Goal: Task Accomplishment & Management: Manage account settings

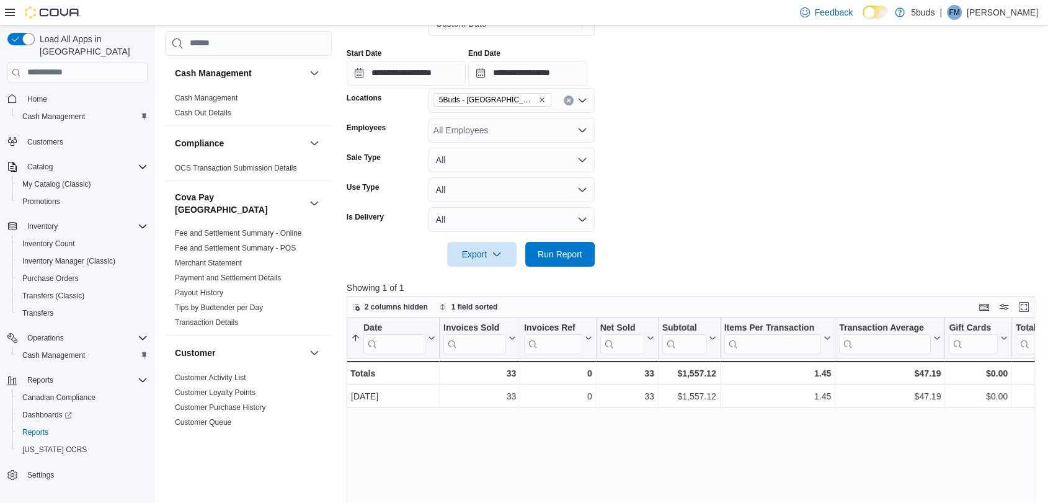
scroll to position [896, 0]
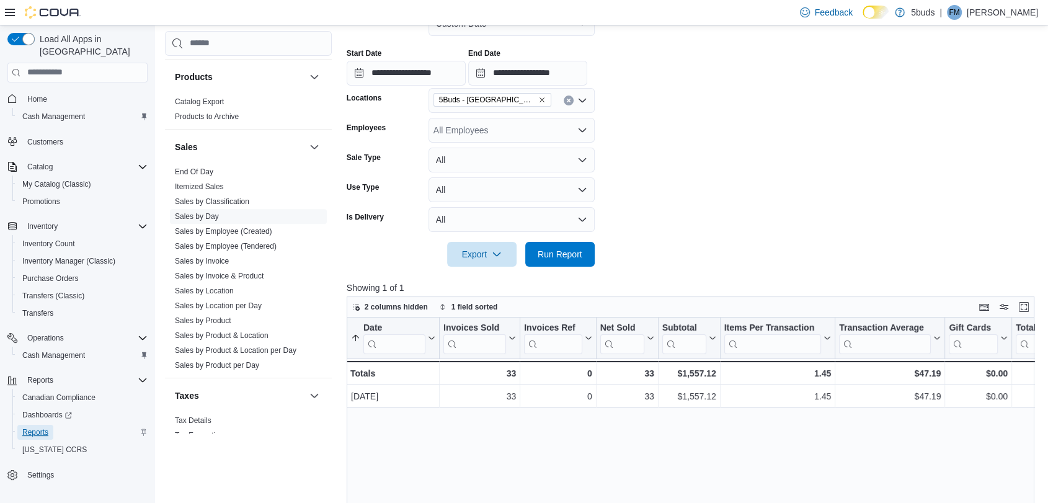
click at [43, 427] on span "Reports" at bounding box center [35, 432] width 26 height 10
click at [554, 254] on span "Run Report" at bounding box center [560, 253] width 45 height 12
click at [488, 76] on input "**********" at bounding box center [527, 73] width 119 height 25
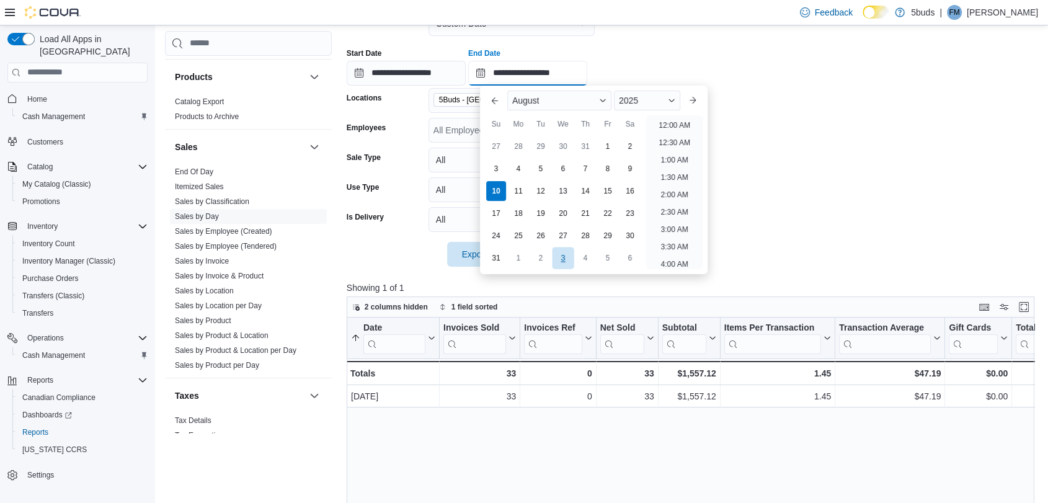
scroll to position [682, 0]
click at [679, 140] on li "8:00 PM" at bounding box center [675, 137] width 38 height 15
type input "**********"
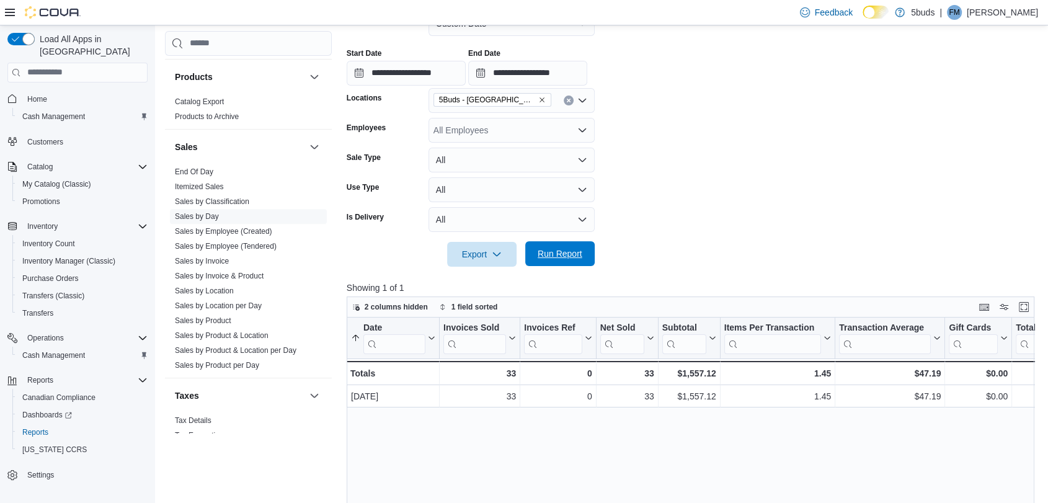
click at [566, 254] on span "Run Report" at bounding box center [560, 253] width 45 height 12
click at [47, 112] on span "Cash Management" at bounding box center [53, 117] width 63 height 10
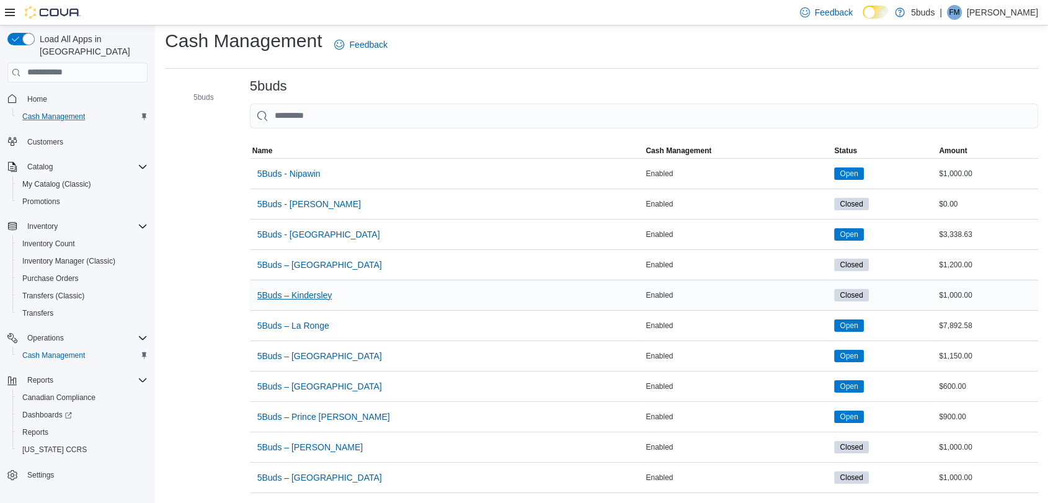
scroll to position [16, 0]
click at [292, 228] on span "5Buds - [GEOGRAPHIC_DATA]" at bounding box center [318, 234] width 123 height 12
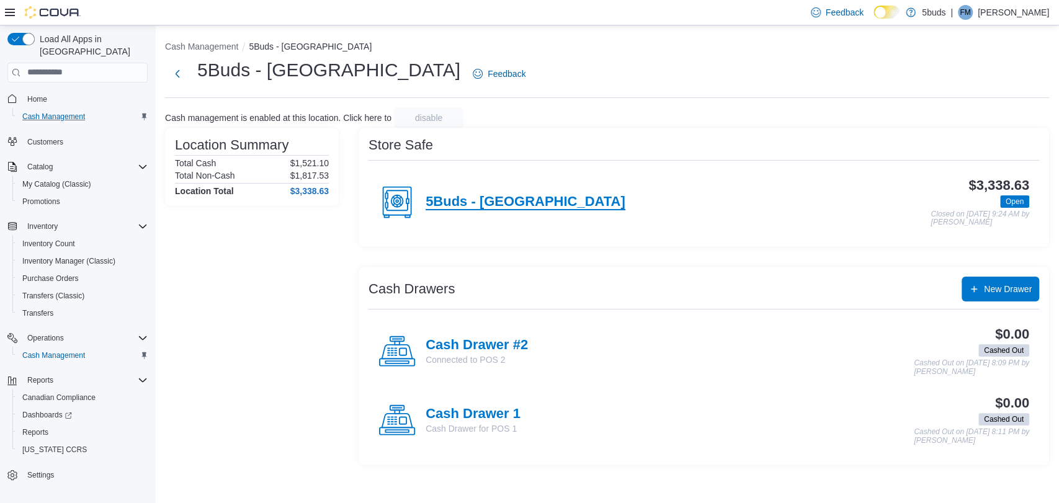
click at [437, 202] on h4 "5Buds - [GEOGRAPHIC_DATA]" at bounding box center [526, 202] width 200 height 16
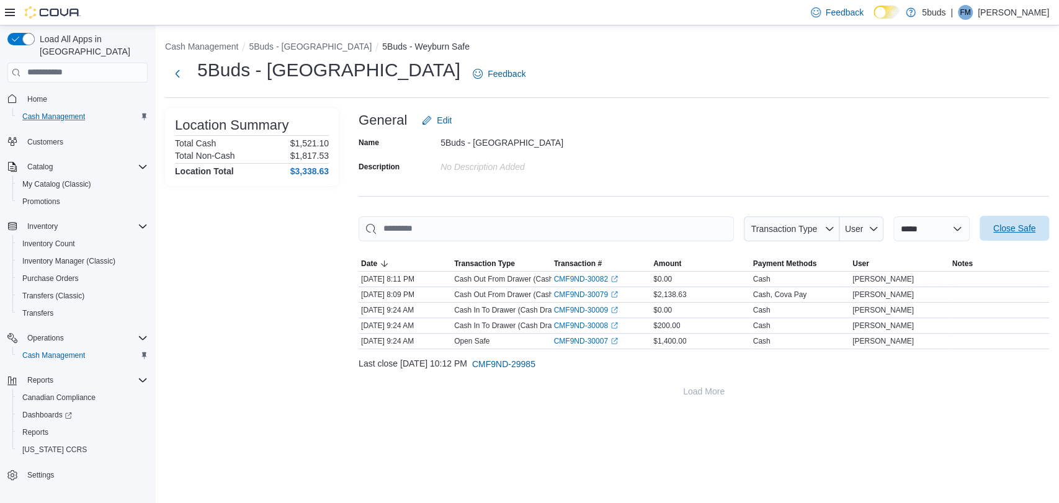
click at [1005, 234] on span "Close Safe" at bounding box center [1014, 228] width 55 height 25
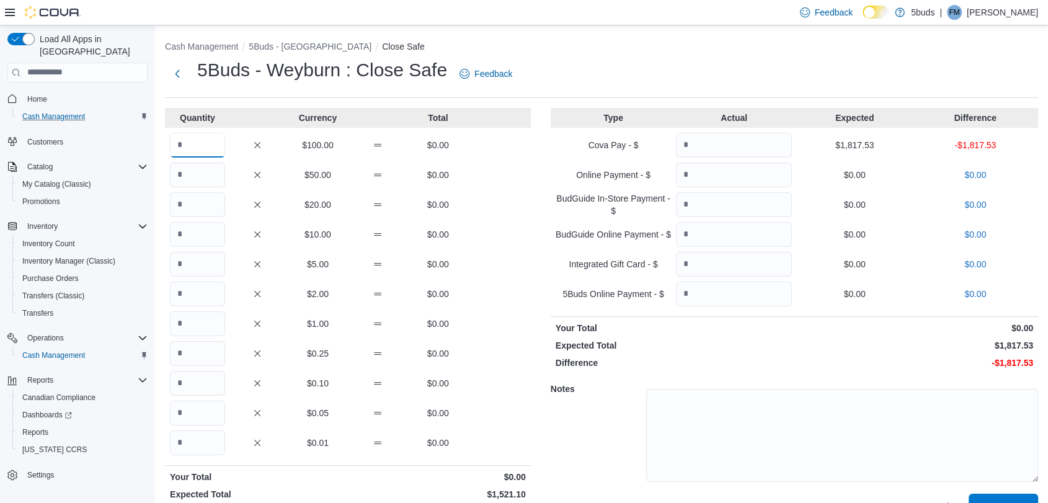
click at [203, 149] on input "Quantity" at bounding box center [197, 145] width 55 height 25
type input "*"
type input "**"
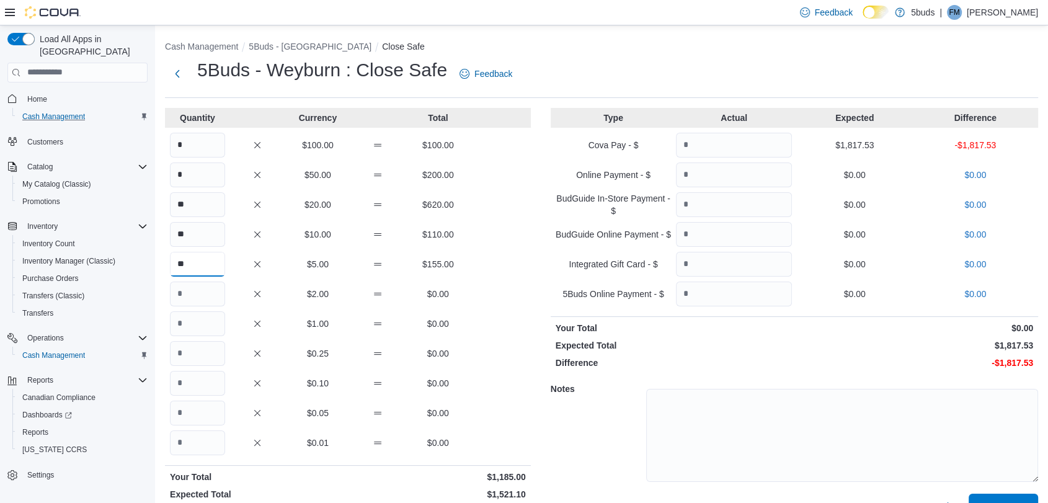
type input "**"
type input "***"
type input "**"
type input "***"
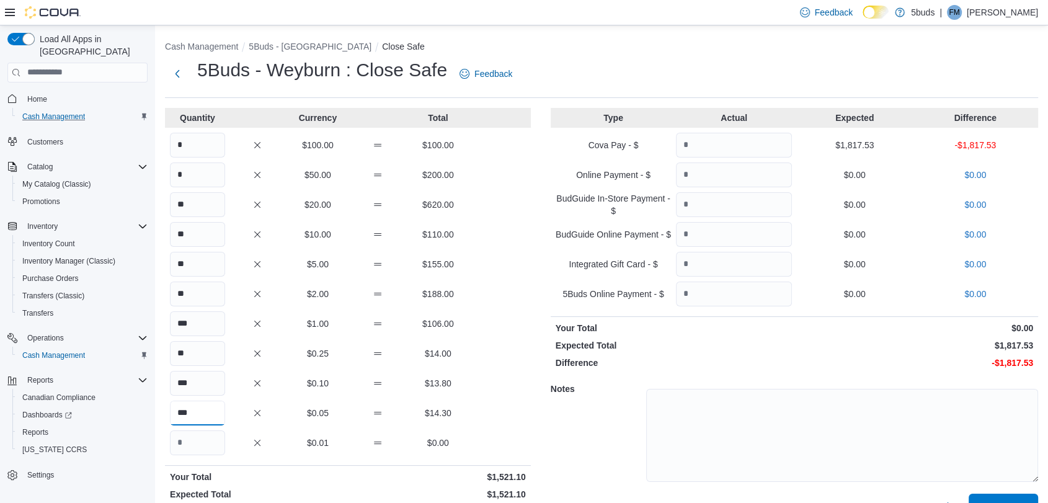
type input "***"
click at [729, 147] on input "Quantity" at bounding box center [734, 145] width 116 height 25
type input "*******"
click at [771, 335] on div "Type Actual Expected Difference Cova Pay - $ ******* $1,817.53 $0.00 Online Pay…" at bounding box center [795, 315] width 488 height 415
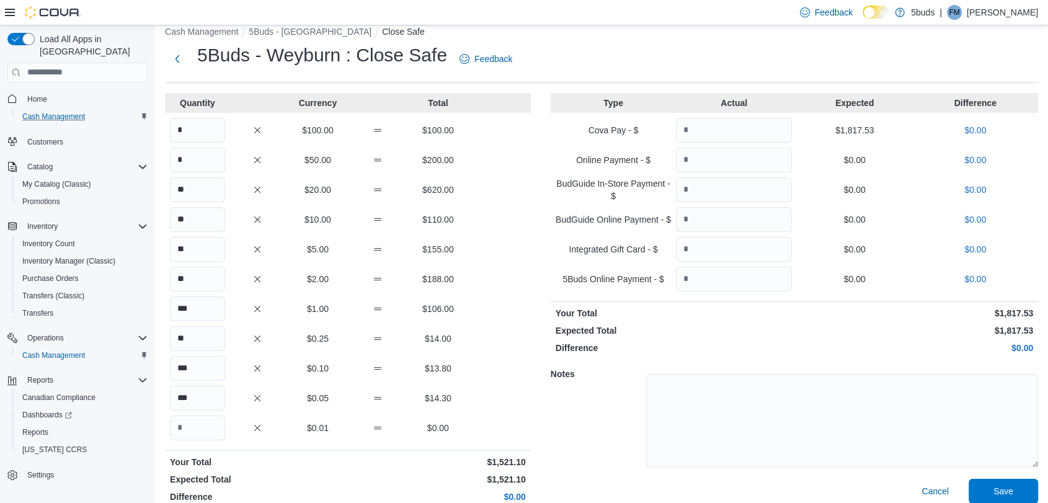
scroll to position [30, 0]
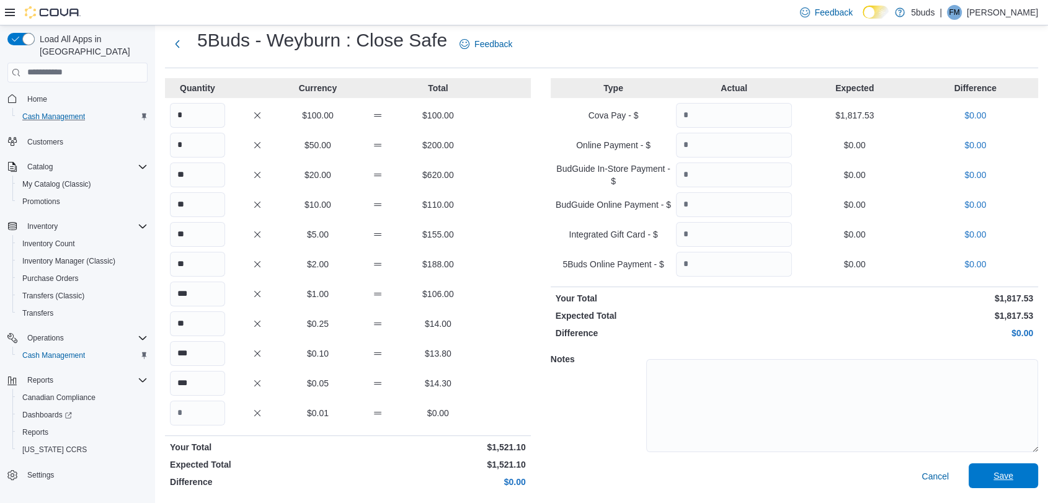
click at [1028, 475] on span "Save" at bounding box center [1003, 475] width 55 height 25
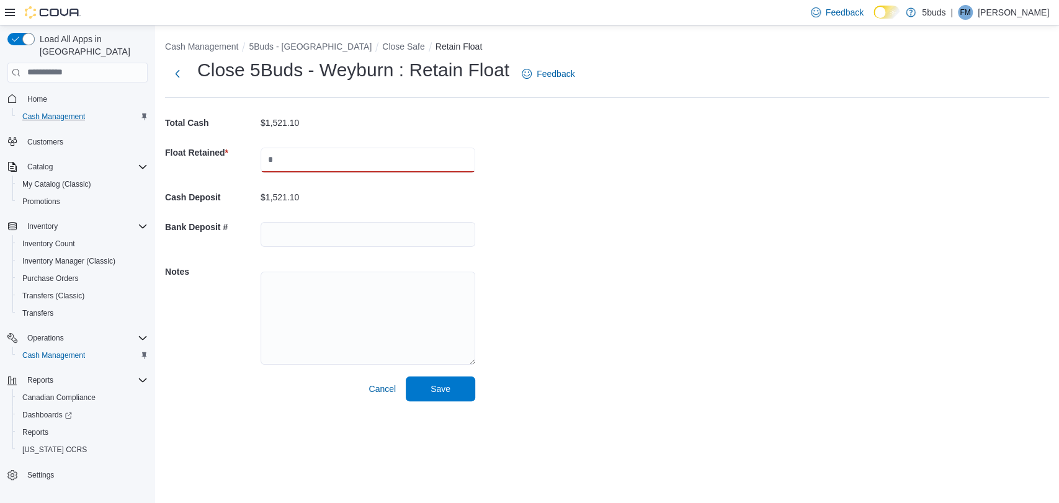
click at [323, 155] on input "text" at bounding box center [368, 160] width 215 height 25
type input "*******"
click at [294, 232] on input "text" at bounding box center [368, 234] width 215 height 25
type input "**********"
click at [582, 339] on div "**********" at bounding box center [607, 218] width 904 height 386
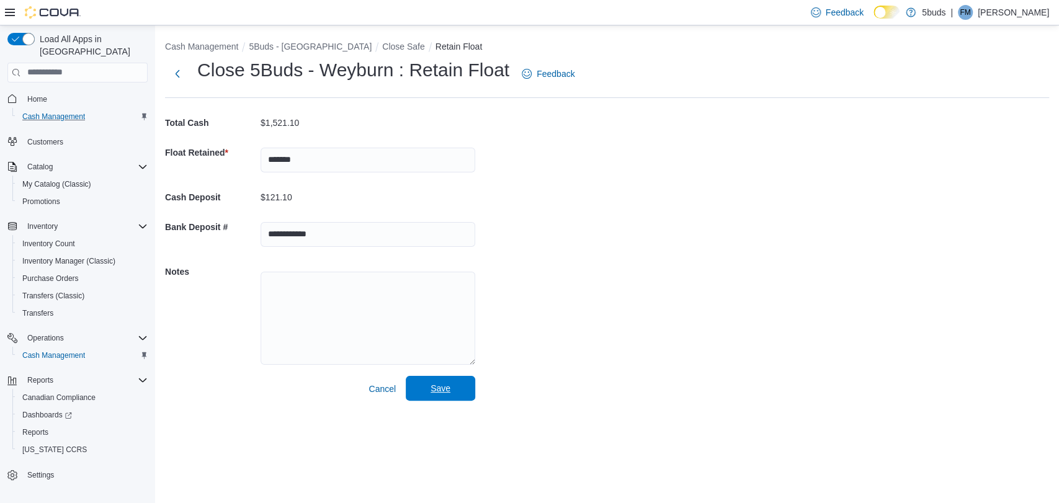
click at [448, 383] on span "Save" at bounding box center [440, 388] width 20 height 12
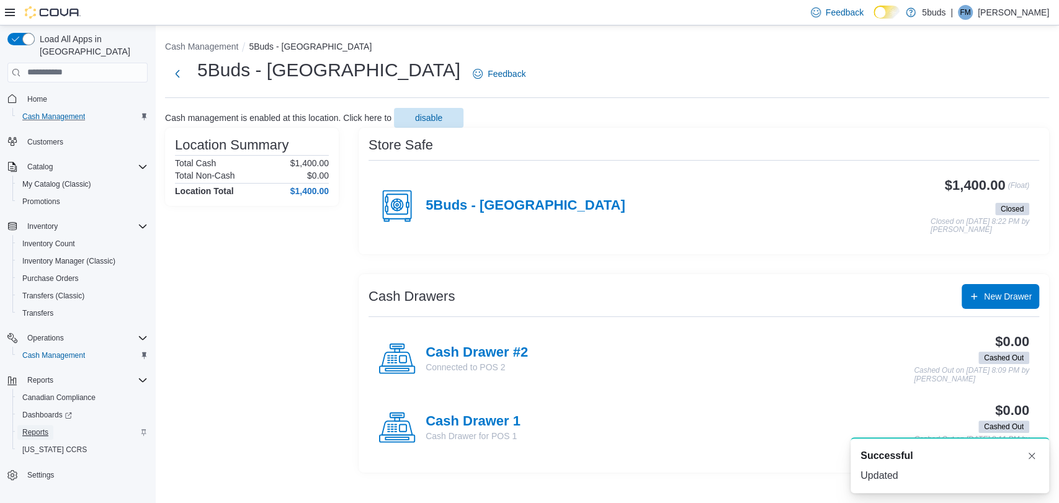
click at [39, 427] on span "Reports" at bounding box center [35, 432] width 26 height 10
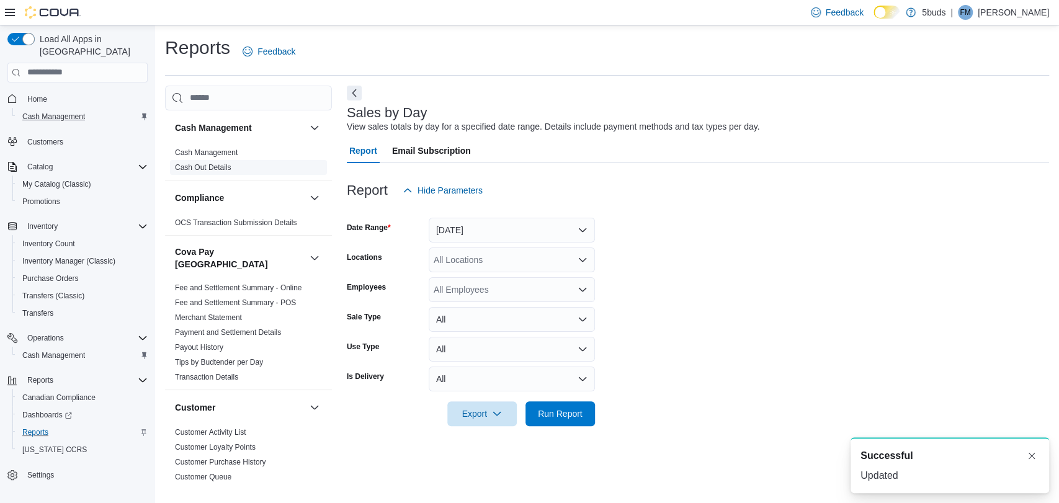
click at [212, 164] on link "Cash Out Details" at bounding box center [203, 167] width 56 height 9
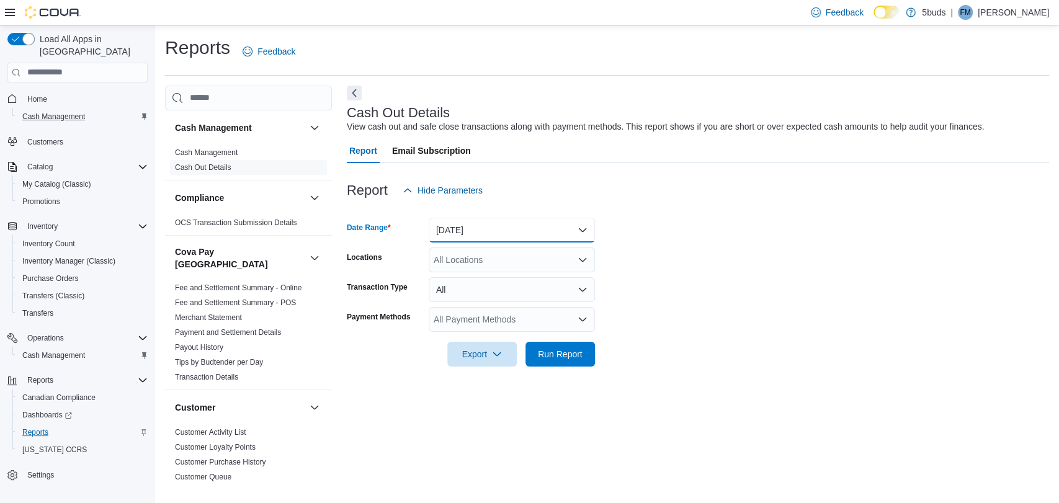
click at [483, 225] on button "[DATE]" at bounding box center [512, 230] width 166 height 25
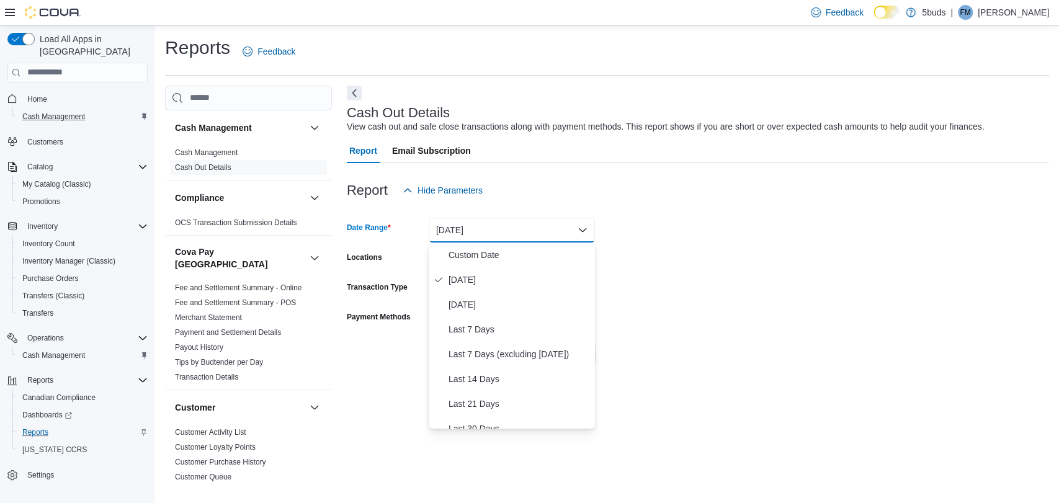
click at [483, 225] on button "[DATE]" at bounding box center [512, 230] width 166 height 25
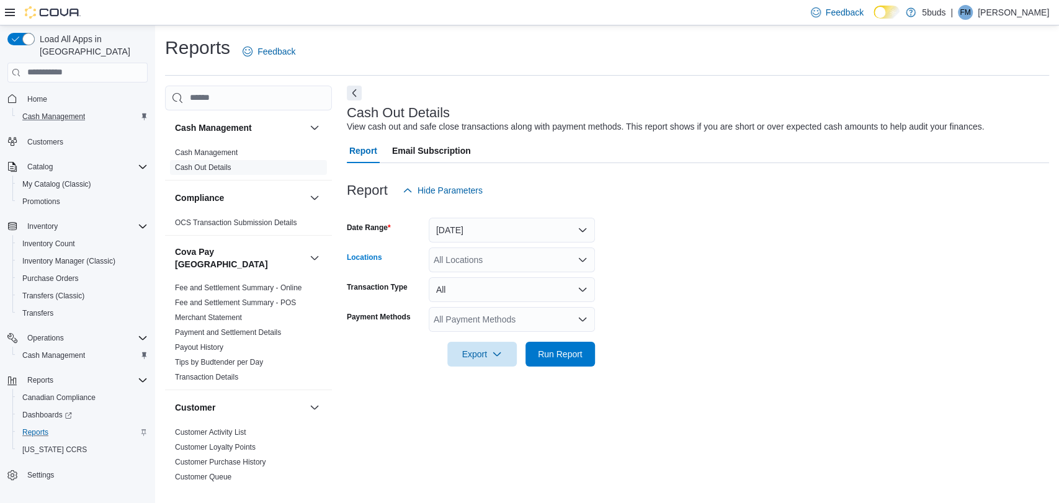
click at [469, 259] on div "All Locations" at bounding box center [512, 259] width 166 height 25
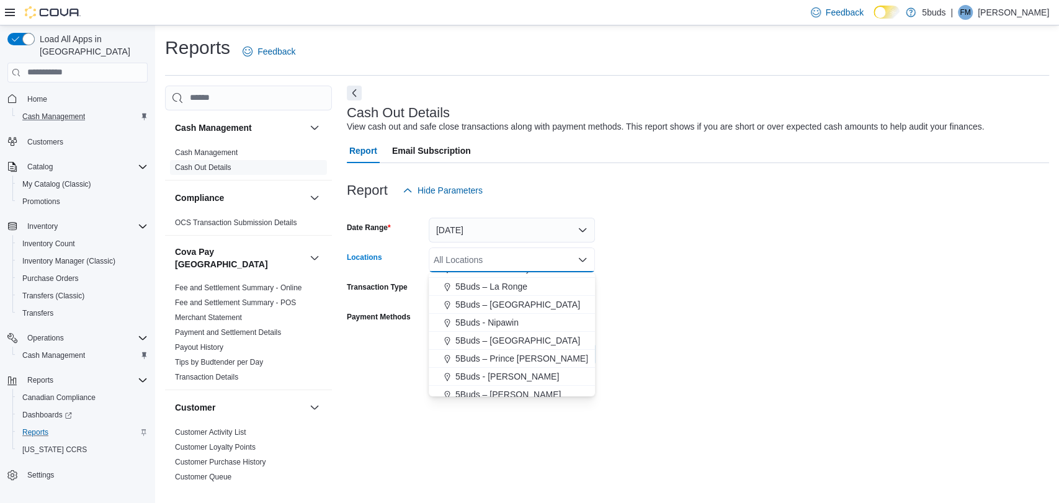
scroll to position [69, 0]
click at [500, 386] on span "5Buds - [GEOGRAPHIC_DATA]" at bounding box center [516, 392] width 123 height 12
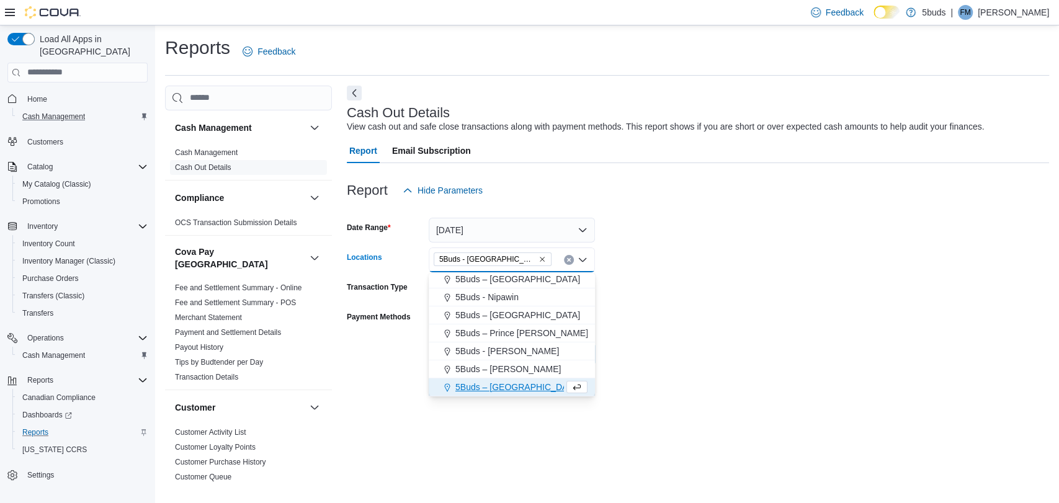
click at [742, 334] on div at bounding box center [698, 337] width 702 height 10
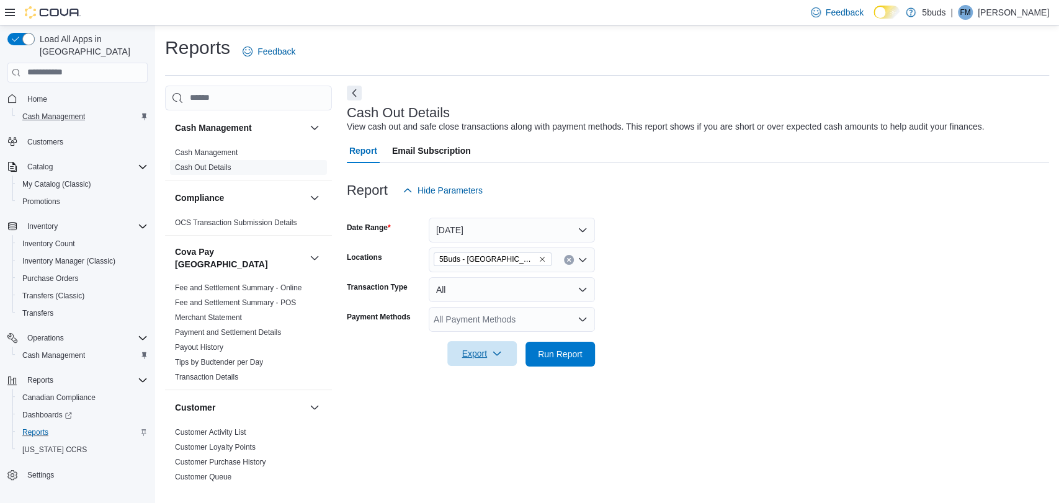
click at [501, 350] on icon "button" at bounding box center [497, 354] width 10 height 10
click at [496, 380] on span "Export to Excel" at bounding box center [484, 379] width 56 height 10
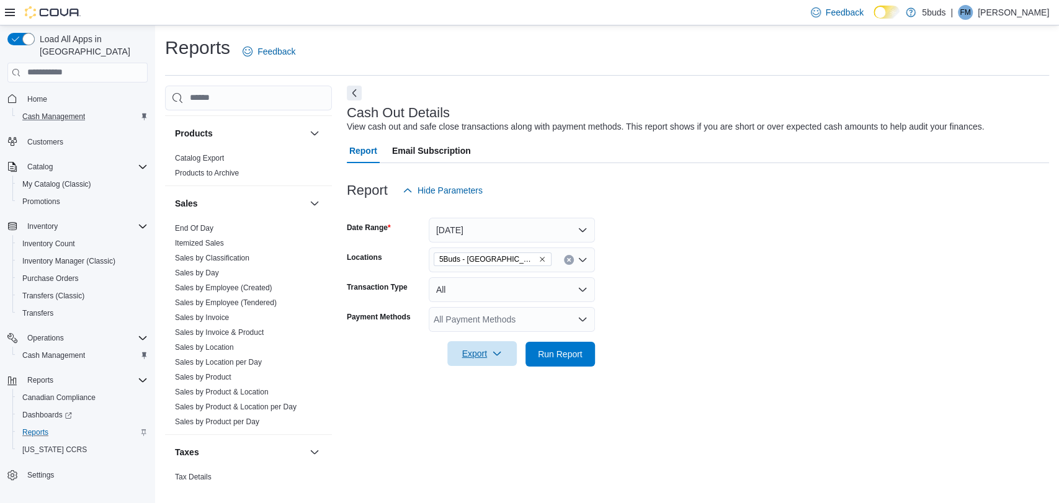
scroll to position [896, 0]
click at [216, 415] on span "Sales by Product per Day" at bounding box center [217, 420] width 84 height 10
click at [214, 415] on span "Sales by Product per Day" at bounding box center [217, 420] width 84 height 10
click at [212, 416] on link "Sales by Product per Day" at bounding box center [217, 420] width 84 height 9
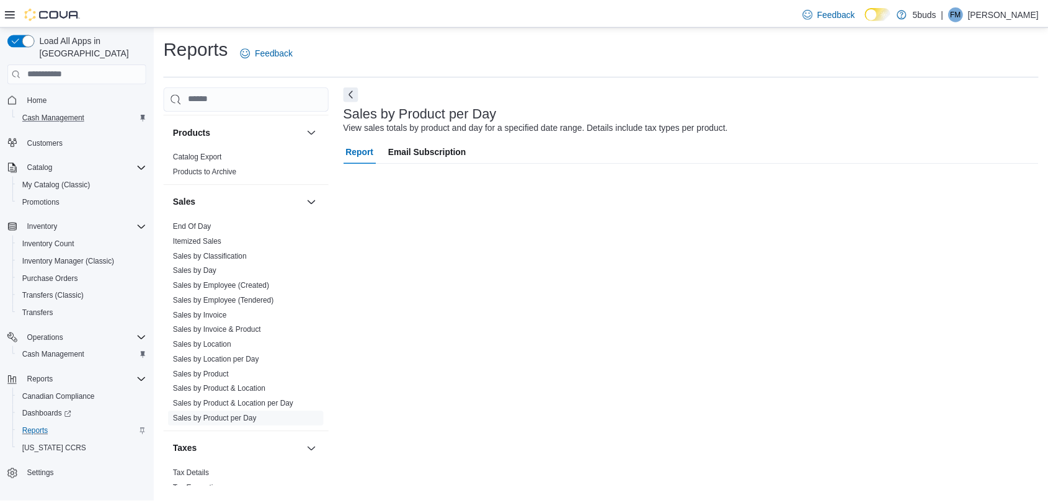
scroll to position [7, 0]
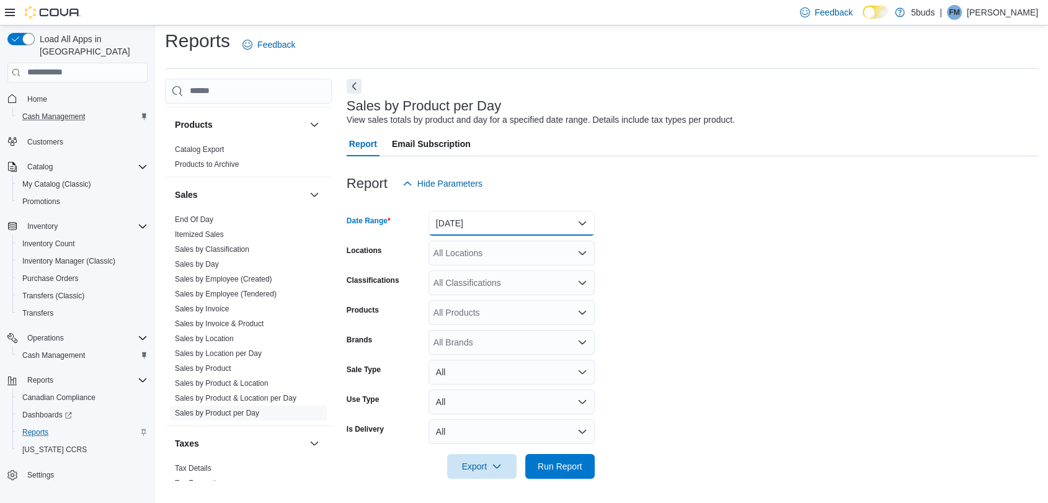
click at [524, 221] on button "[DATE]" at bounding box center [512, 223] width 166 height 25
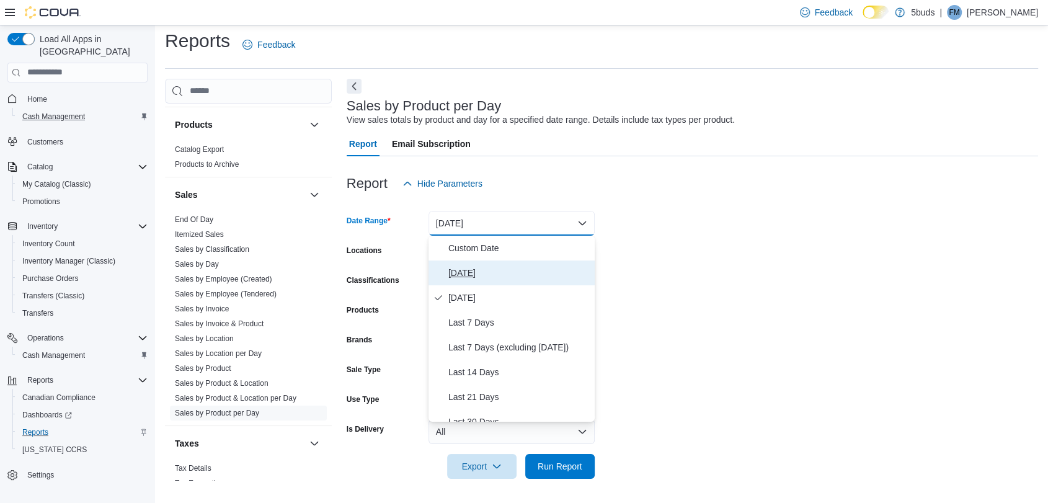
click at [504, 267] on span "[DATE]" at bounding box center [518, 272] width 141 height 15
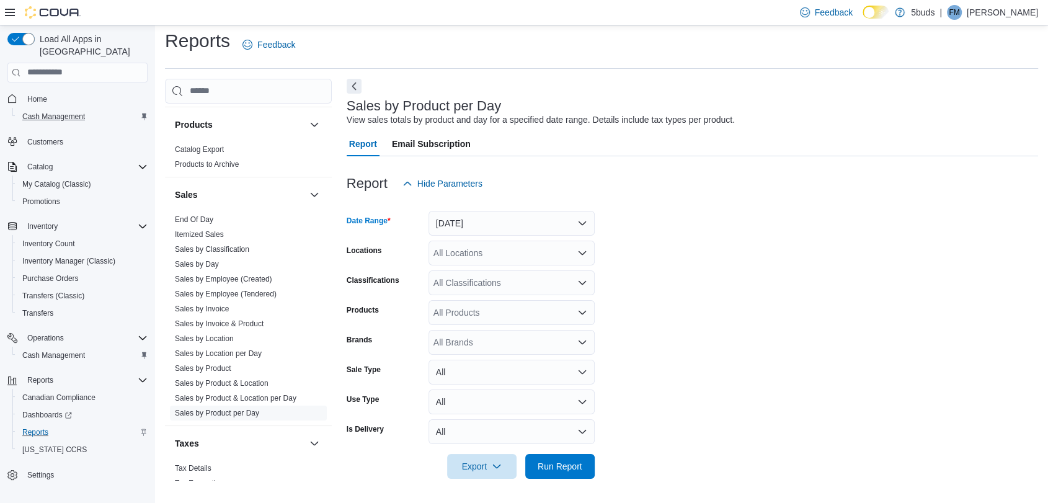
click at [494, 254] on div "All Locations" at bounding box center [512, 253] width 166 height 25
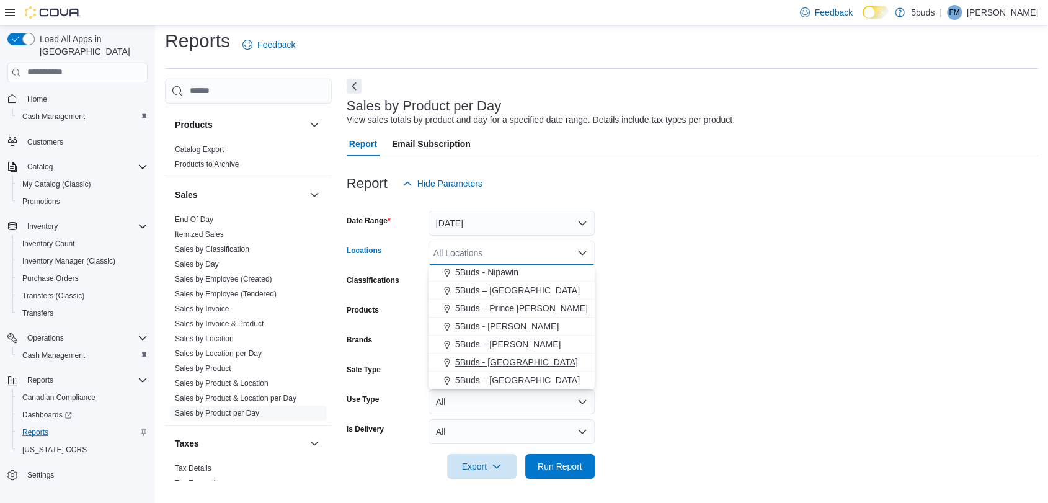
click at [490, 358] on span "5Buds - [GEOGRAPHIC_DATA]" at bounding box center [516, 362] width 123 height 12
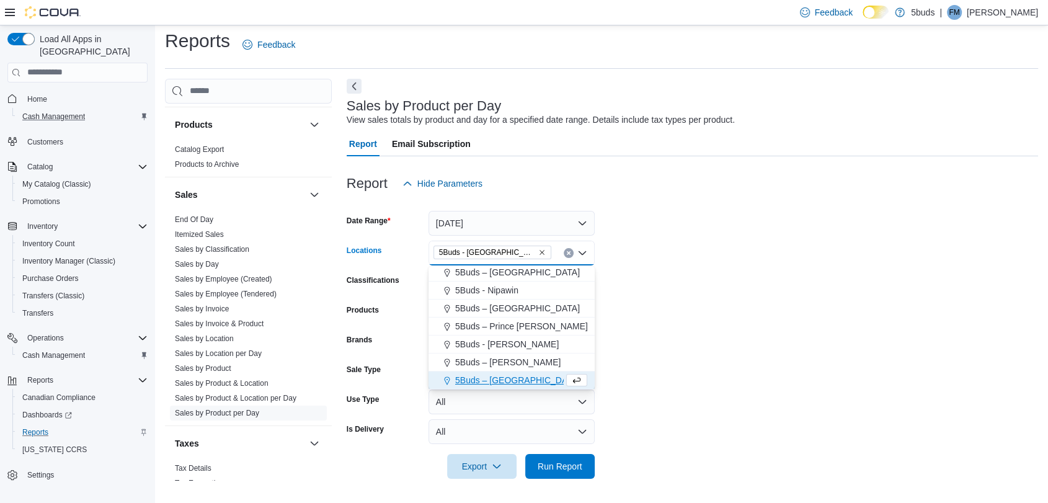
scroll to position [74, 0]
click at [695, 334] on form "Date Range [DATE] Locations 5Buds - [GEOGRAPHIC_DATA] Combo box. Selected. 5Bud…" at bounding box center [693, 337] width 692 height 283
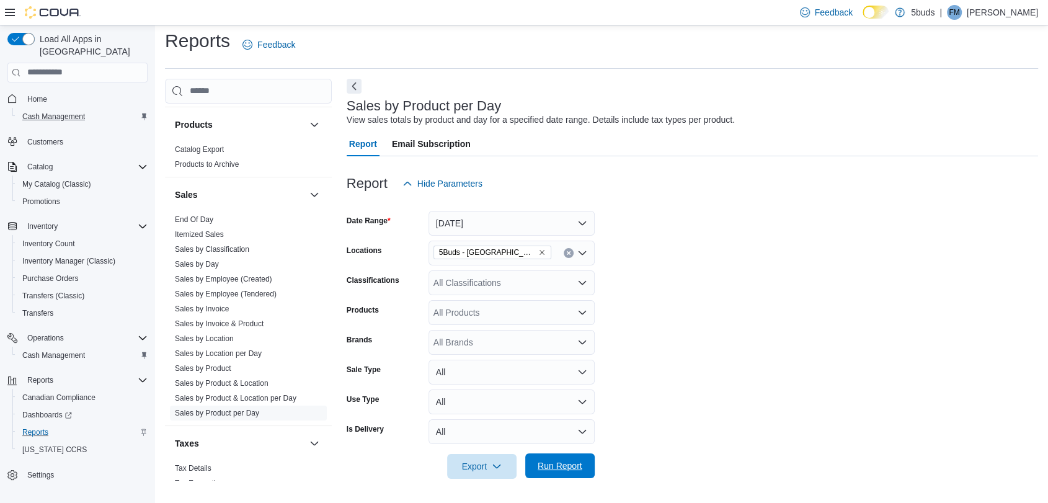
click at [551, 465] on span "Run Report" at bounding box center [560, 466] width 45 height 12
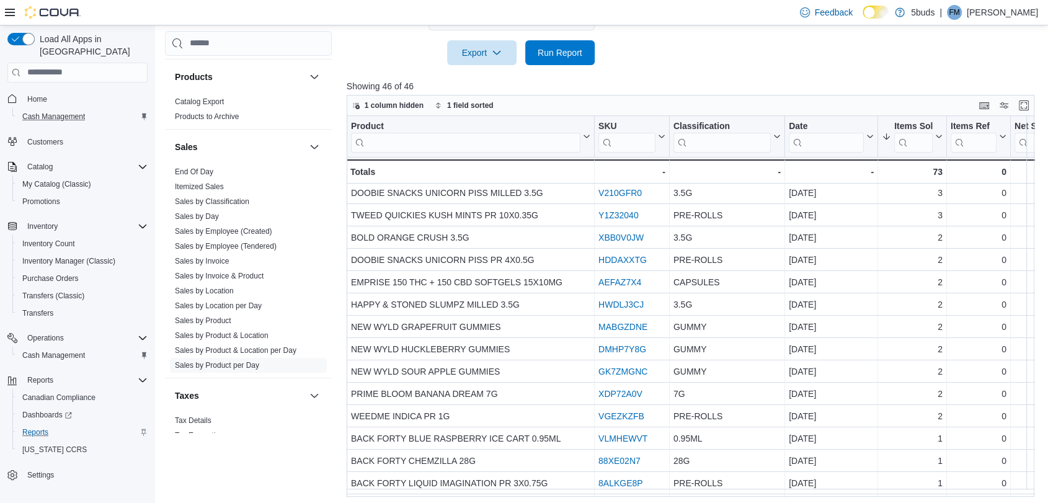
scroll to position [424, 0]
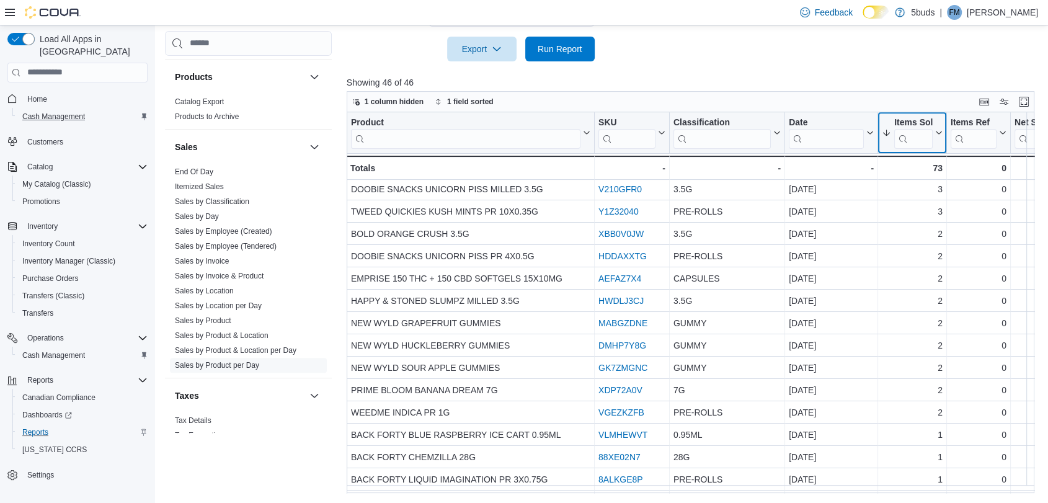
click at [940, 135] on icon at bounding box center [938, 132] width 10 height 7
click at [920, 190] on span "Sort High-Low" at bounding box center [921, 195] width 47 height 10
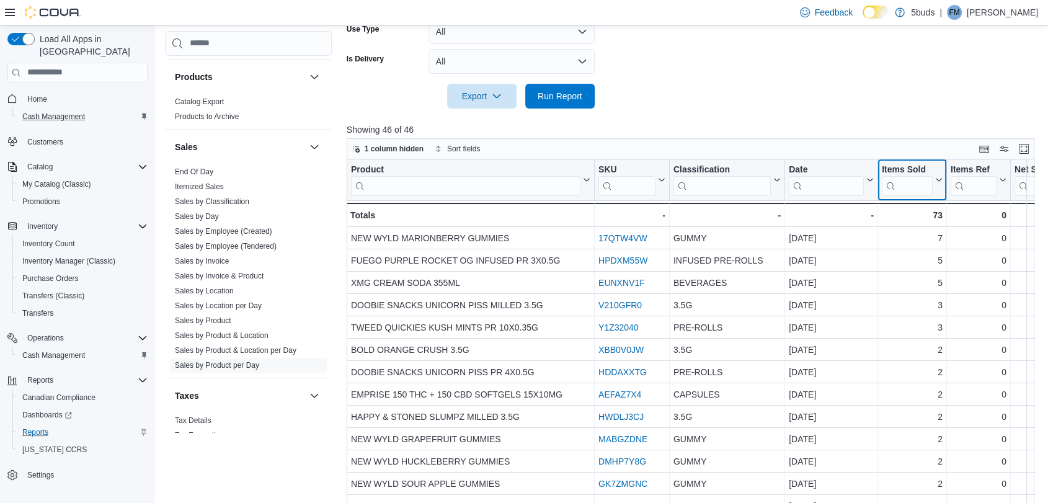
scroll to position [355, 0]
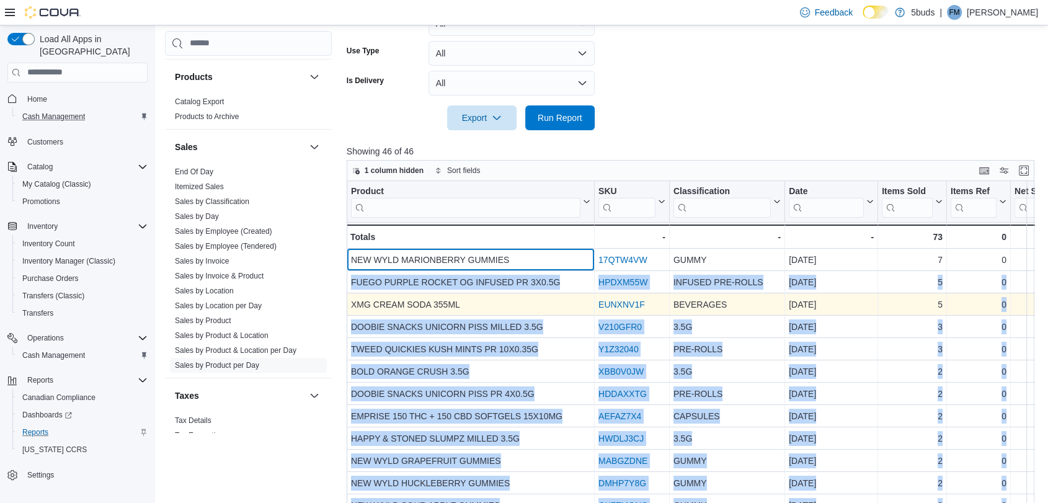
drag, startPoint x: 352, startPoint y: 258, endPoint x: 951, endPoint y: 306, distance: 601.1
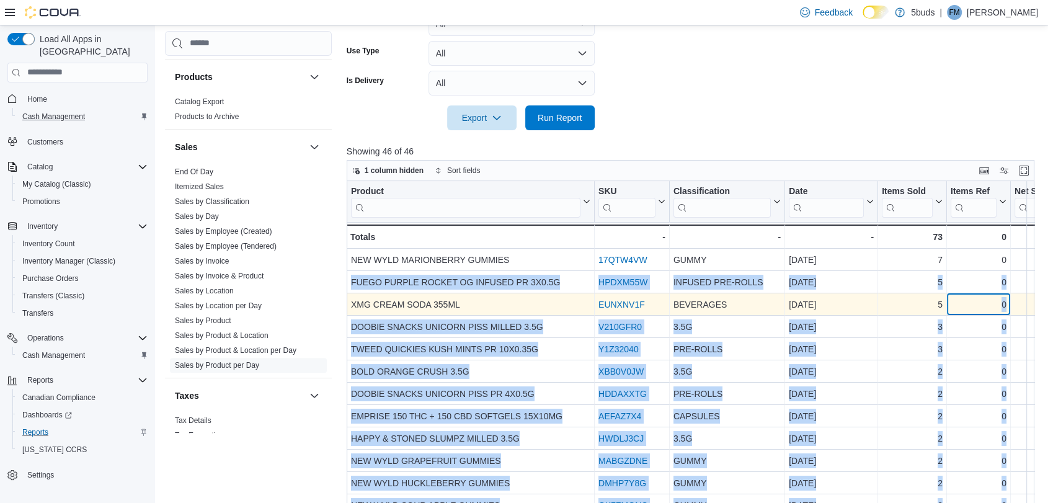
click at [951, 306] on div "0" at bounding box center [979, 304] width 56 height 15
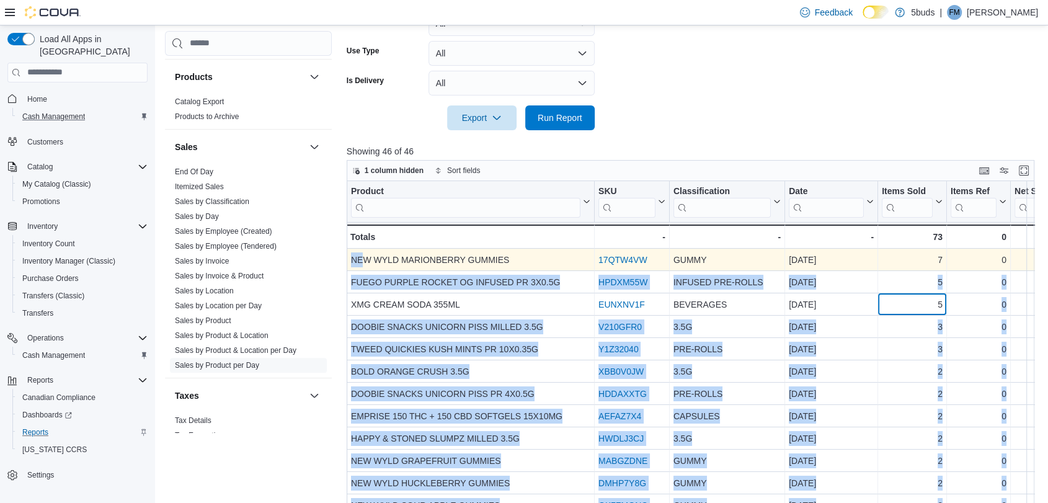
drag, startPoint x: 943, startPoint y: 303, endPoint x: 365, endPoint y: 260, distance: 579.1
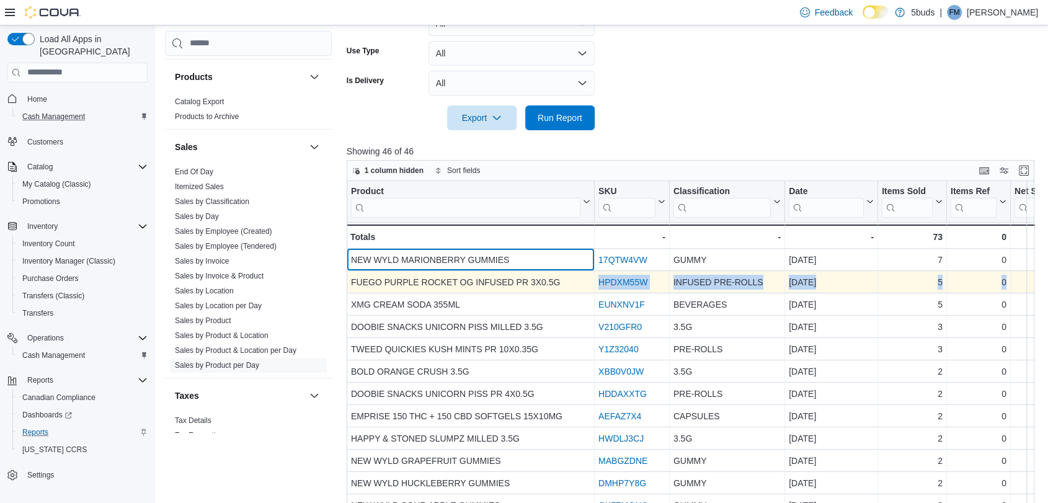
drag, startPoint x: 348, startPoint y: 257, endPoint x: 578, endPoint y: 282, distance: 231.5
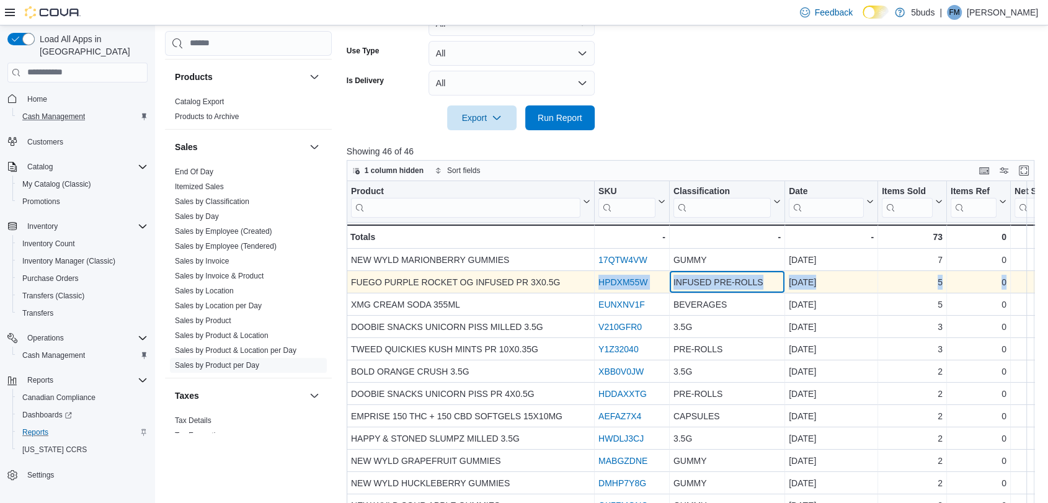
drag, startPoint x: 685, startPoint y: 283, endPoint x: 752, endPoint y: 288, distance: 67.8
click at [686, 283] on div "INFUSED PRE-ROLLS" at bounding box center [727, 282] width 107 height 15
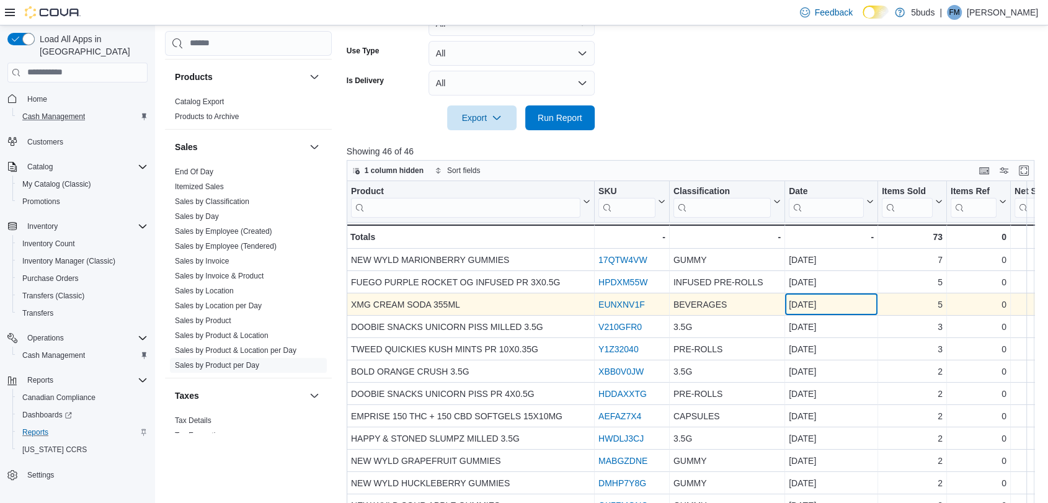
click at [851, 300] on div "[DATE]" at bounding box center [831, 304] width 85 height 15
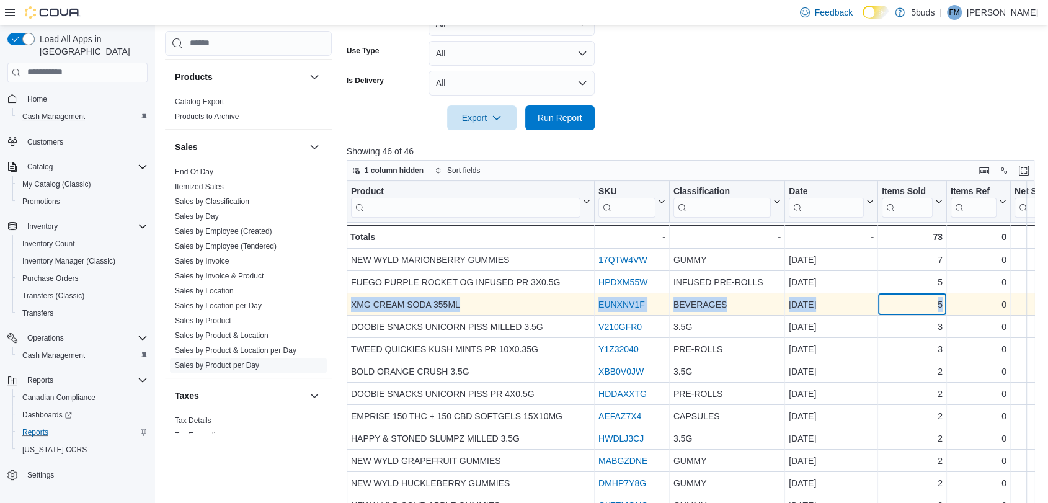
drag, startPoint x: 942, startPoint y: 303, endPoint x: 350, endPoint y: 304, distance: 591.8
click at [350, 304] on div "XMG CREAM SODA 355ML - Product, column 1, row 3 EUNXNV1F - SKU URL, column 2, r…" at bounding box center [1027, 304] width 1360 height 22
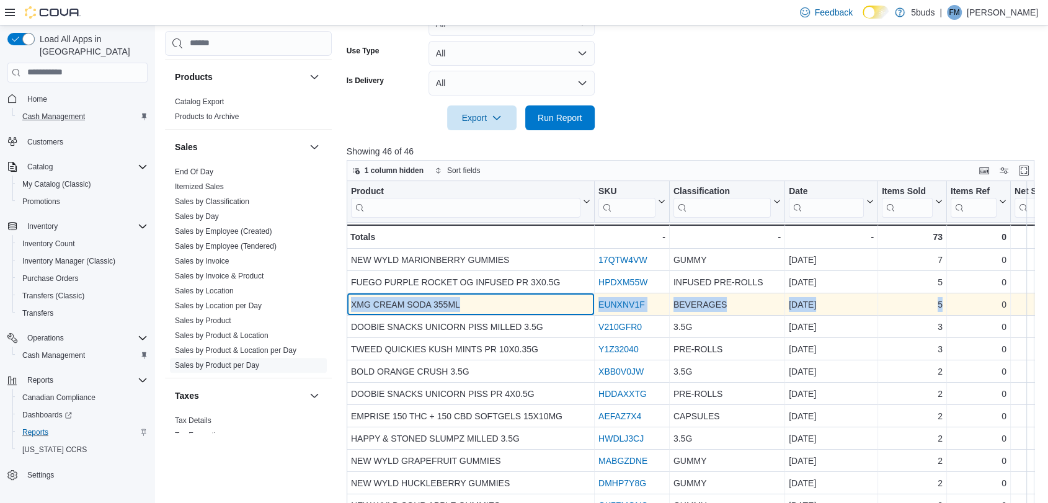
copy div "XMG CREAM SODA 355ML - Product, column 1, row 3 EUNXNV1F - SKU URL, column 2, r…"
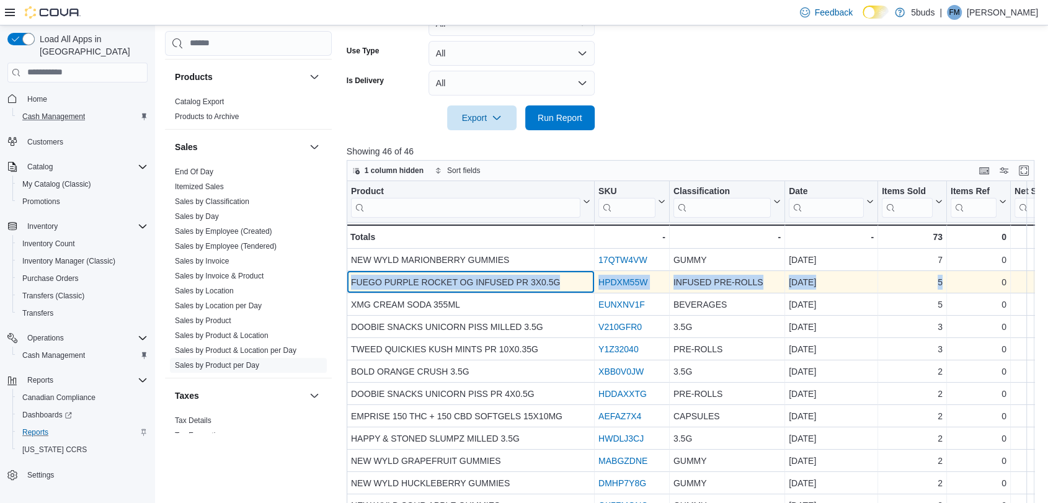
drag, startPoint x: 351, startPoint y: 280, endPoint x: 950, endPoint y: 283, distance: 599.2
click at [950, 283] on div "FUEGO PURPLE ROCKET OG INFUSED PR 3X0.5G - Product, column 1, row 2 HPDXM55W - …" at bounding box center [1027, 282] width 1360 height 22
copy div "FUEGO PURPLE ROCKET OG INFUSED PR 3X0.5G - Product, column 1, row 2 HPDXM55W - …"
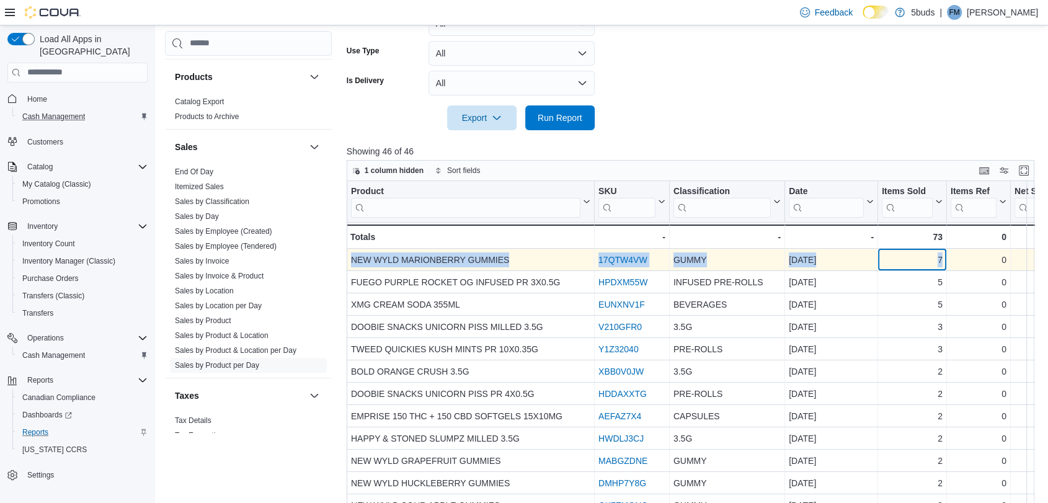
drag, startPoint x: 942, startPoint y: 259, endPoint x: 352, endPoint y: 258, distance: 589.3
click at [352, 258] on div "NEW WYLD MARIONBERRY GUMMIES - Product, column 1, row 1 17QTW4VW - SKU URL, col…" at bounding box center [1027, 260] width 1360 height 22
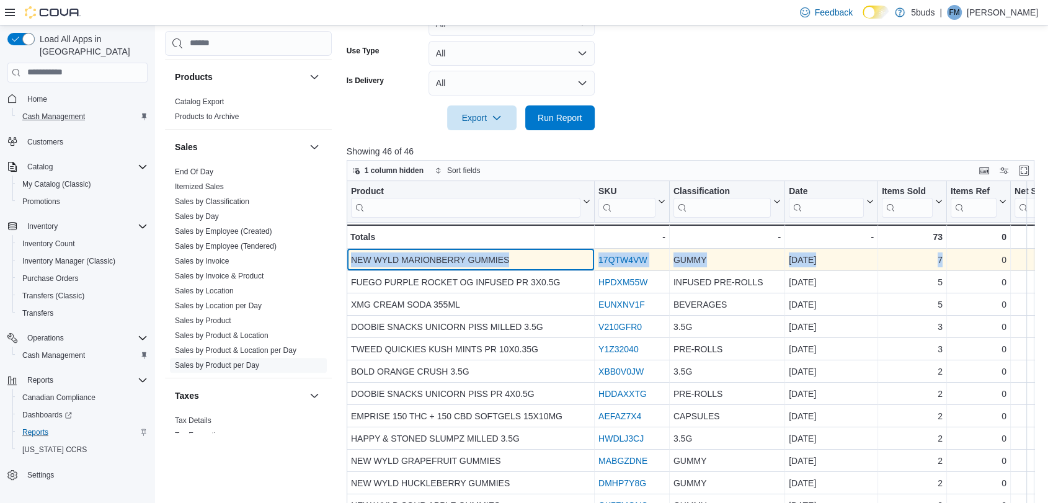
copy div "NEW WYLD MARIONBERRY GUMMIES - Product, column 1, row 1 17QTW4VW - SKU URL, col…"
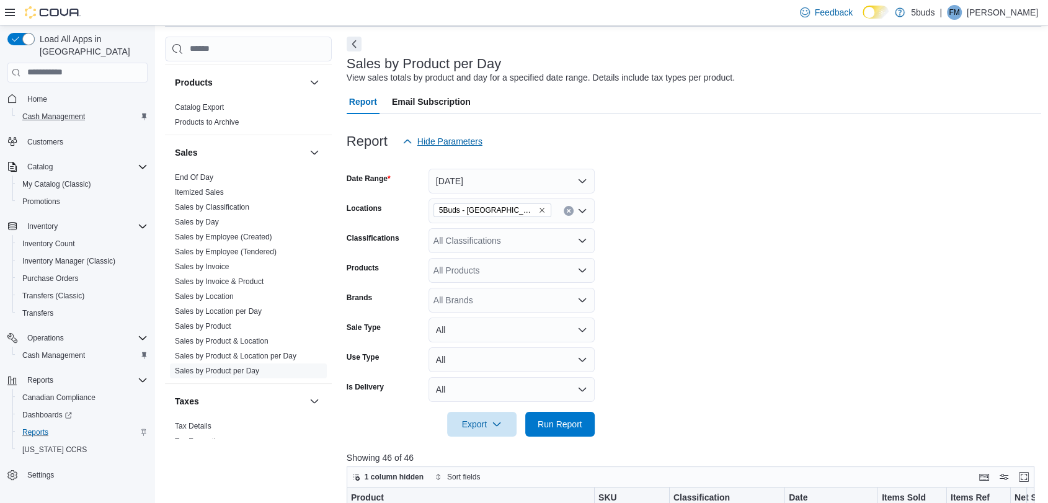
scroll to position [11, 0]
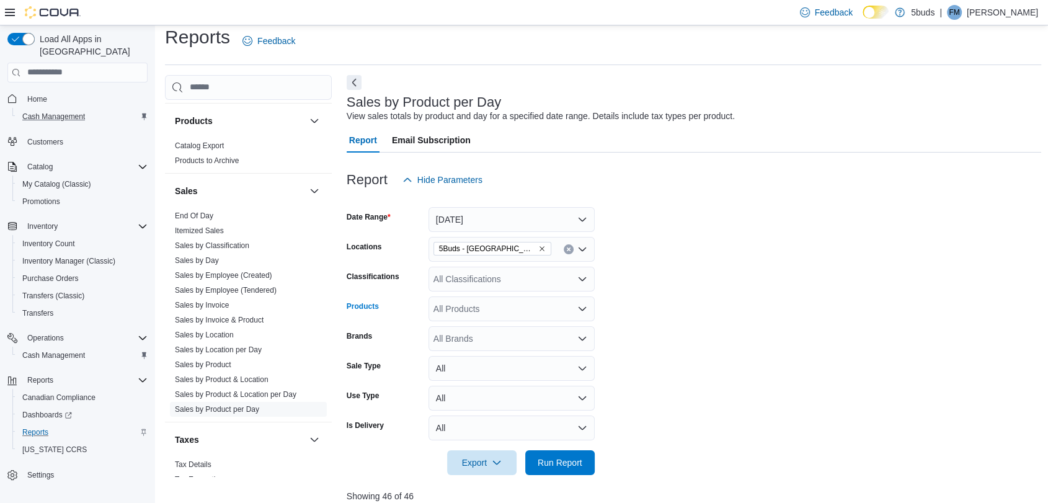
click at [586, 313] on div "All Products" at bounding box center [512, 309] width 166 height 25
click at [582, 311] on icon "Open list of options" at bounding box center [582, 309] width 10 height 10
click at [622, 320] on form "Date Range [DATE] Locations 5Buds - Weyburn Classifications All Classifications…" at bounding box center [694, 333] width 695 height 283
click at [495, 329] on div "All Brands" at bounding box center [512, 338] width 166 height 25
type input "*****"
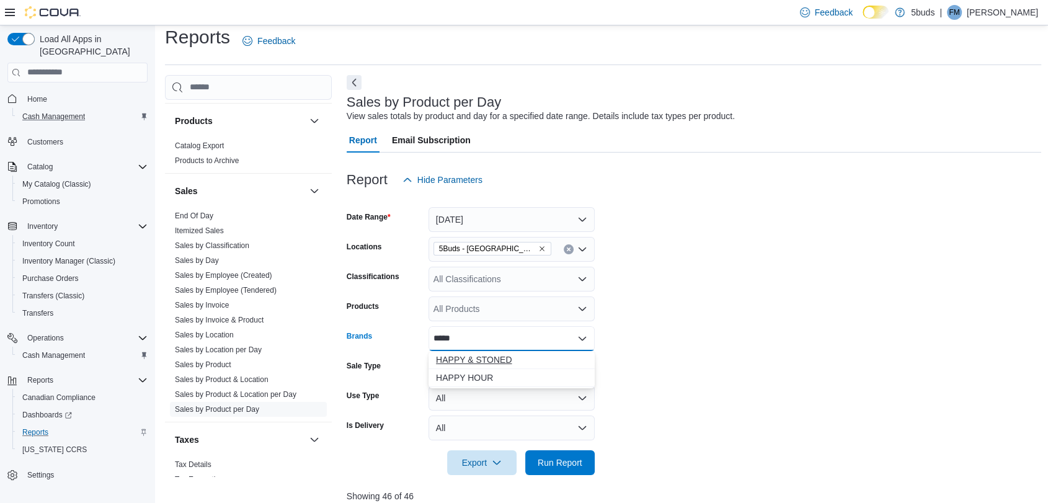
click at [486, 359] on span "HAPPY & STONED" at bounding box center [511, 360] width 151 height 12
click at [708, 383] on form "Date Range [DATE] Locations 5Buds - Weyburn Classifications All Classifications…" at bounding box center [694, 333] width 695 height 283
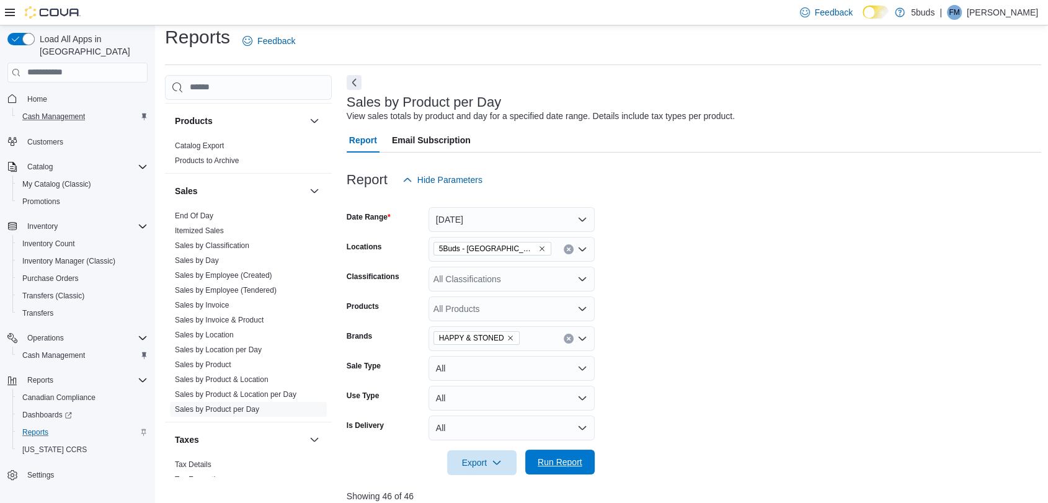
click at [561, 457] on span "Run Report" at bounding box center [560, 462] width 45 height 12
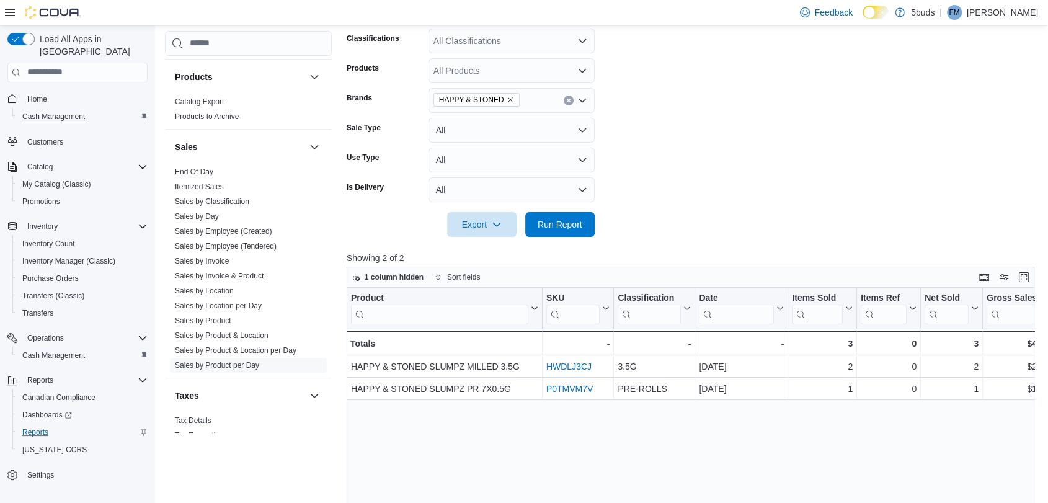
scroll to position [287, 0]
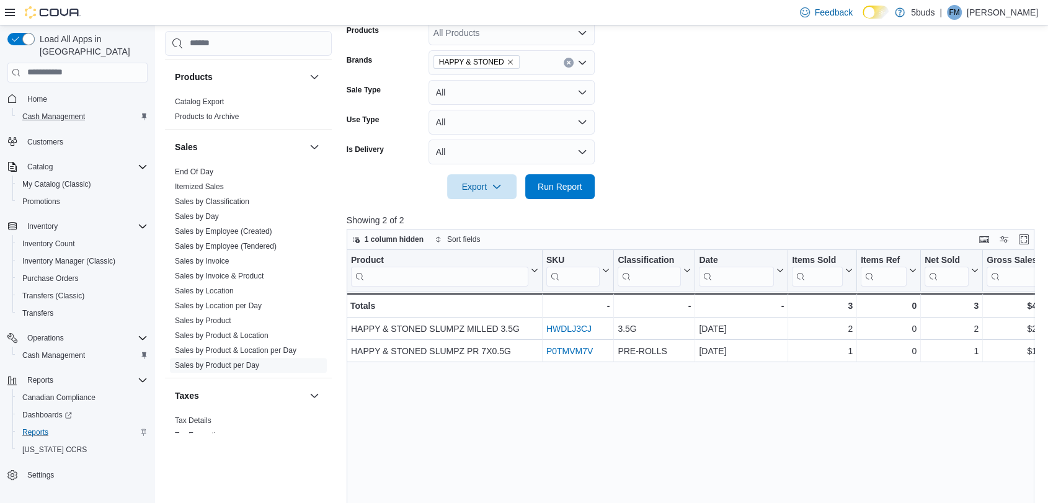
click at [507, 60] on icon "Remove HAPPY & STONED from selection in this group" at bounding box center [510, 61] width 7 height 7
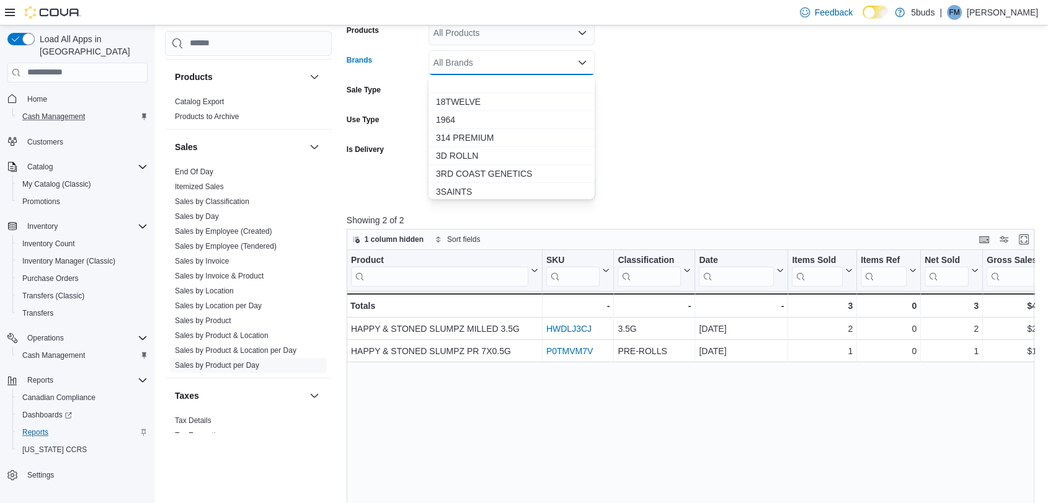
click at [504, 64] on div "All Brands Combo box. Selected. Combo box input. All Brands. Type some text or,…" at bounding box center [512, 62] width 166 height 25
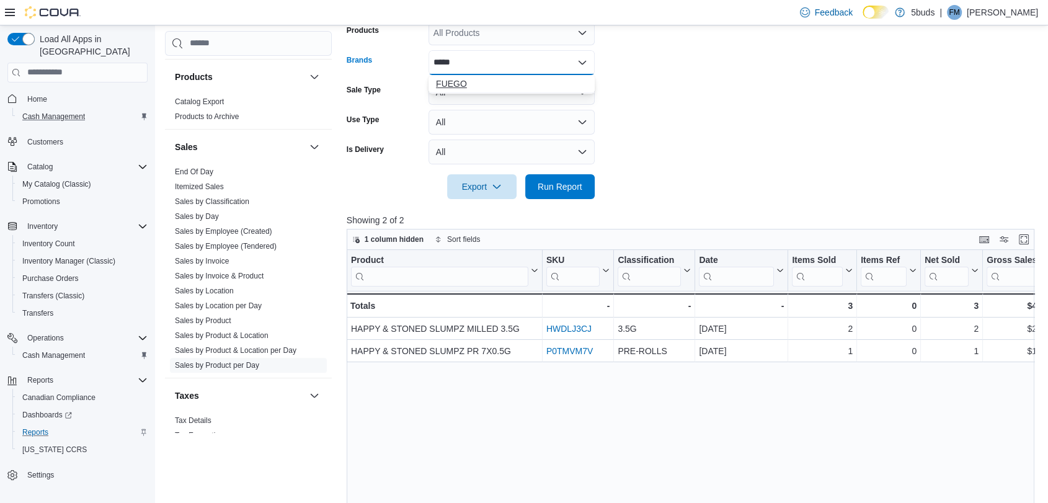
type input "*****"
click at [499, 84] on span "FUEGO" at bounding box center [511, 84] width 151 height 12
drag, startPoint x: 685, startPoint y: 124, endPoint x: 652, endPoint y: 145, distance: 39.1
click at [685, 124] on form "Date Range [DATE] Locations 5Buds - Weyburn Classifications All Classifications…" at bounding box center [694, 57] width 695 height 283
click at [563, 184] on span "Run Report" at bounding box center [560, 186] width 45 height 12
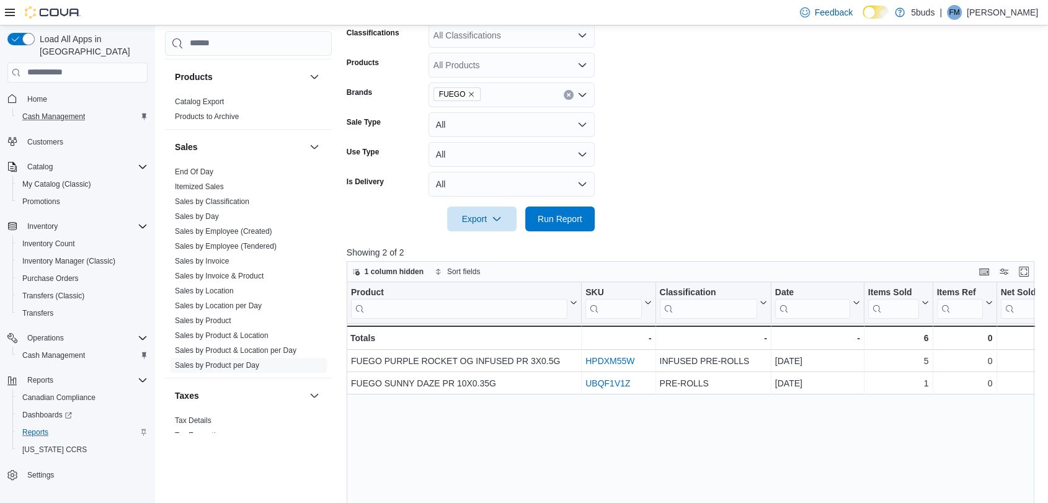
scroll to position [218, 0]
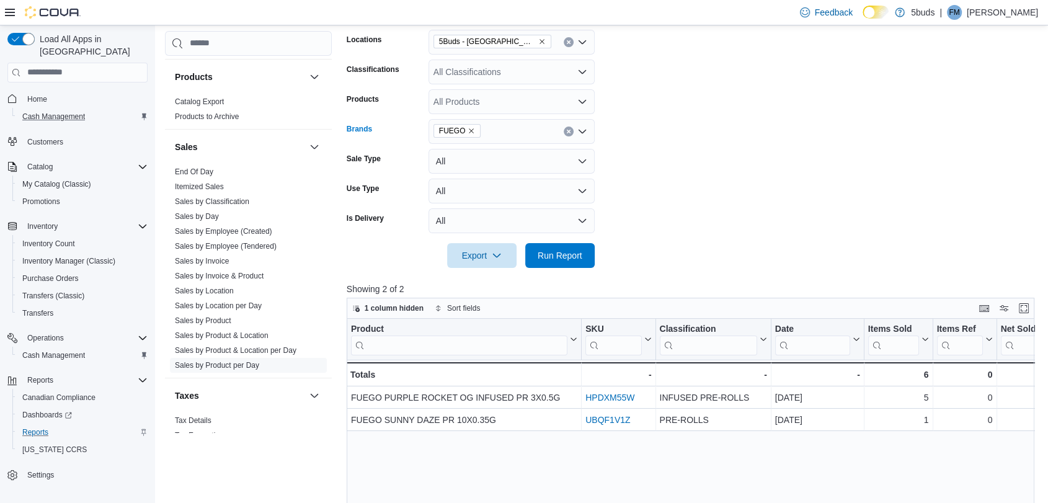
click at [470, 133] on icon "Remove FUEGO from selection in this group" at bounding box center [471, 130] width 7 height 7
type input "****"
click at [460, 153] on span "LUNE RISE" at bounding box center [511, 152] width 151 height 12
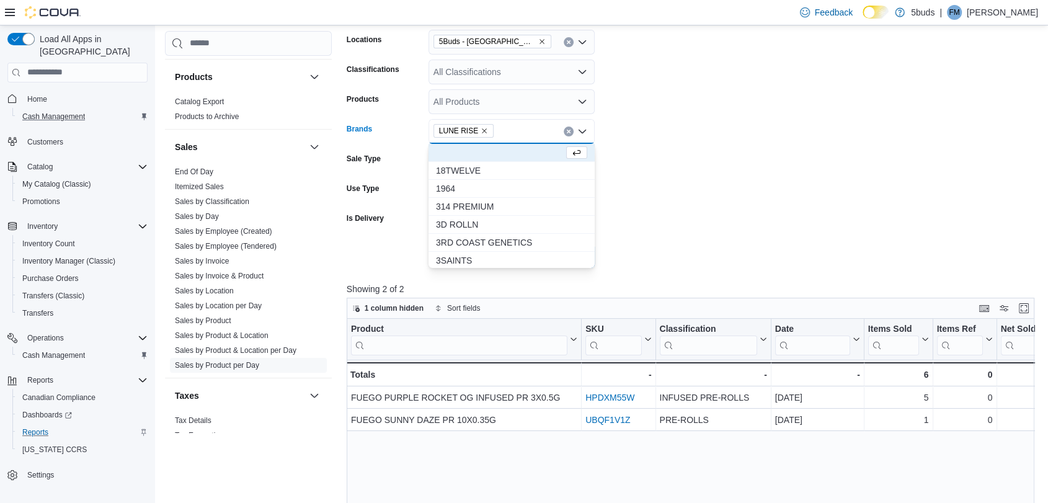
click at [652, 197] on form "Date Range [DATE] Locations 5Buds - Weyburn Classifications All Classifications…" at bounding box center [694, 126] width 695 height 283
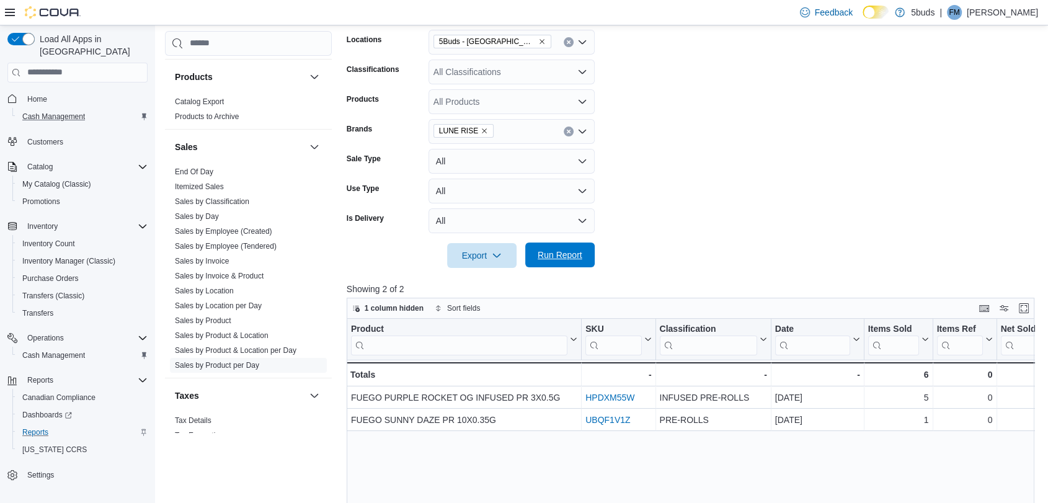
click at [566, 249] on span "Run Report" at bounding box center [560, 255] width 55 height 25
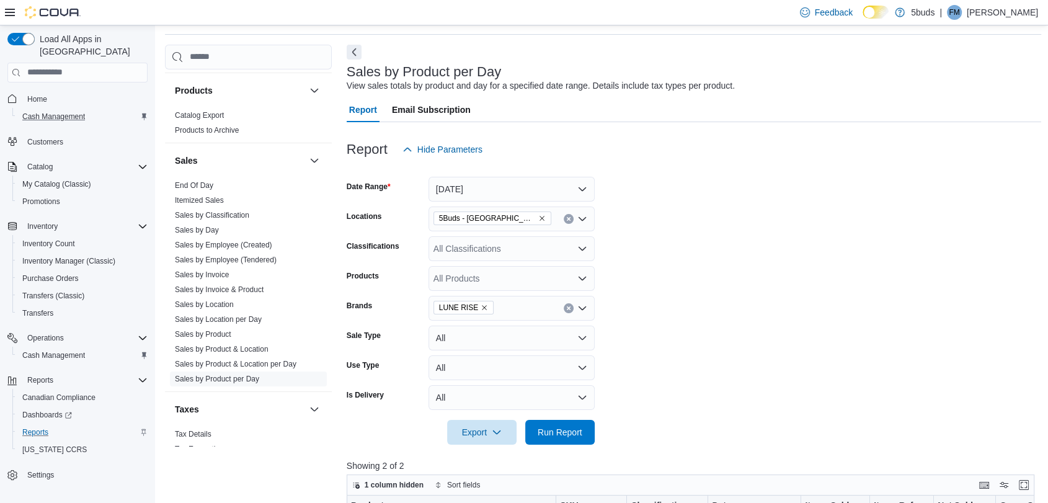
scroll to position [11, 0]
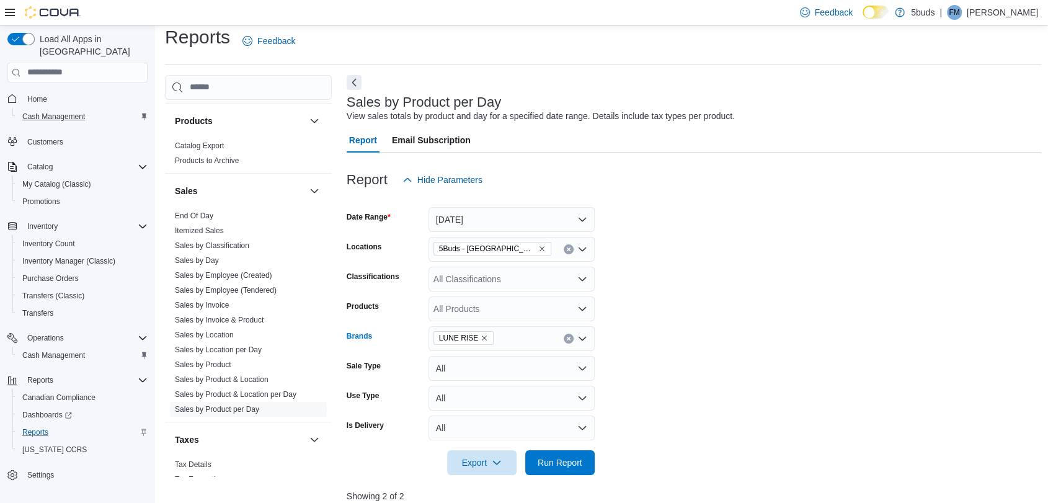
click at [482, 338] on icon "Remove LUNE RISE from selection in this group" at bounding box center [484, 338] width 5 height 5
type input "*****"
click at [466, 360] on span "POTLUCK" at bounding box center [511, 360] width 151 height 12
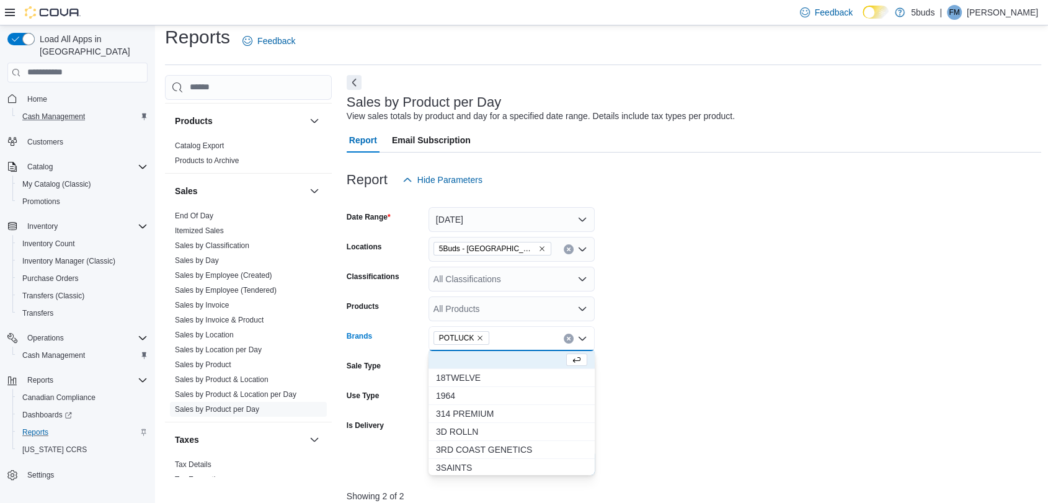
click at [665, 402] on form "Date Range [DATE] Locations 5Buds - Weyburn Classifications All Classifications…" at bounding box center [694, 333] width 695 height 283
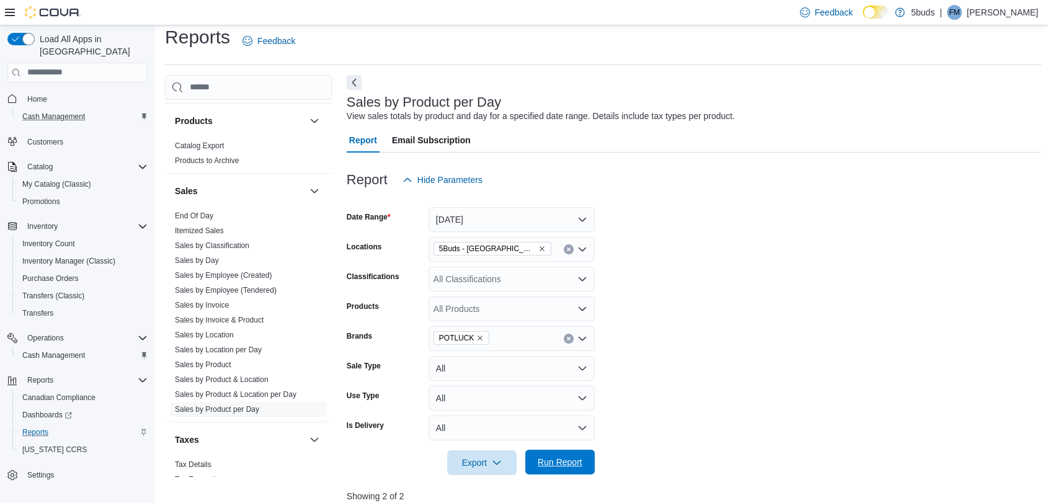
click at [553, 457] on span "Run Report" at bounding box center [560, 462] width 45 height 12
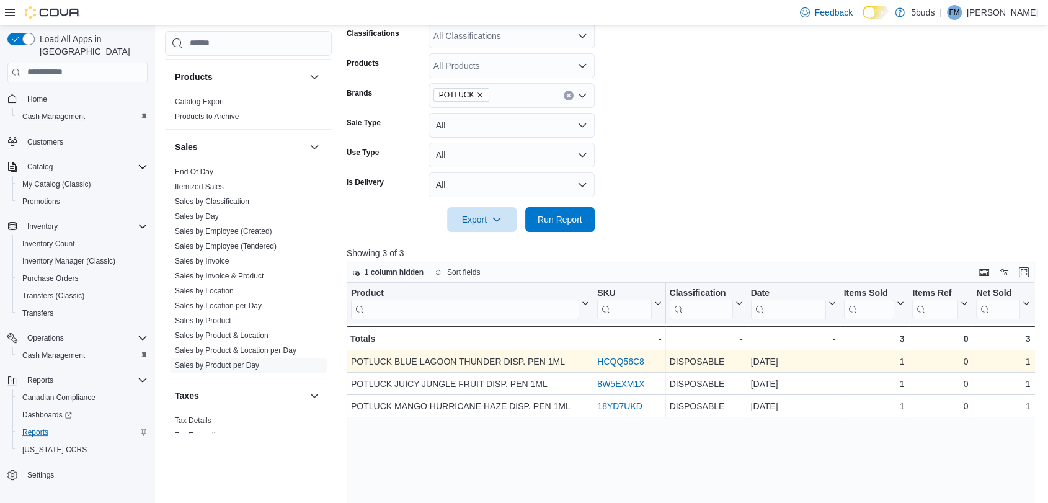
scroll to position [287, 0]
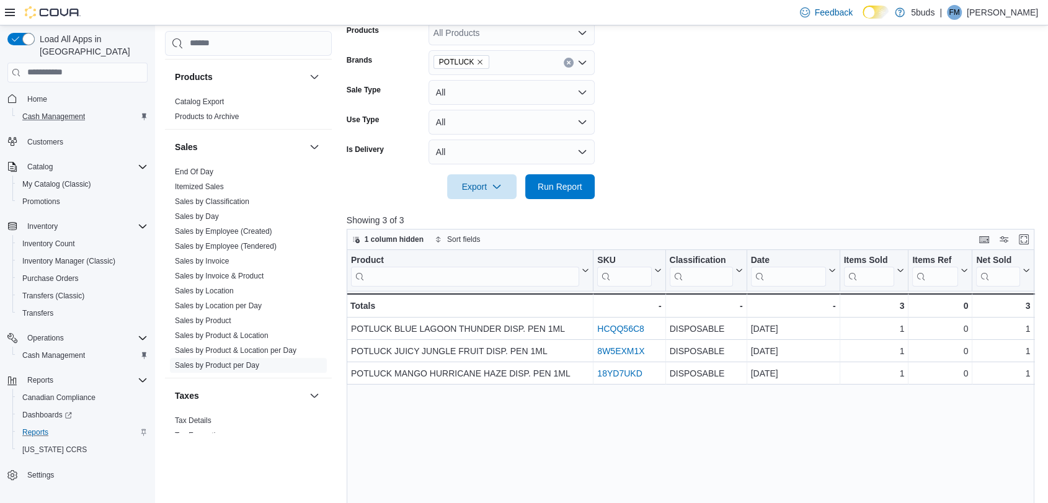
click at [478, 63] on icon "Remove POTLUCK from selection in this group" at bounding box center [480, 62] width 5 height 5
type input "******"
click at [834, 116] on form "Date Range [DATE] Locations 5Buds - Weyburn Classifications All Classifications…" at bounding box center [694, 57] width 695 height 283
click at [564, 189] on span "Run Report" at bounding box center [560, 186] width 45 height 12
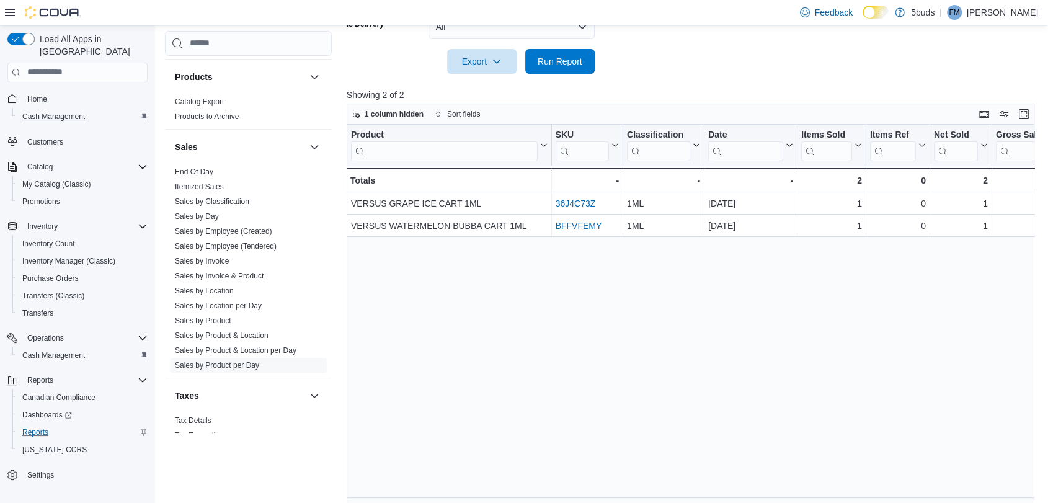
scroll to position [424, 0]
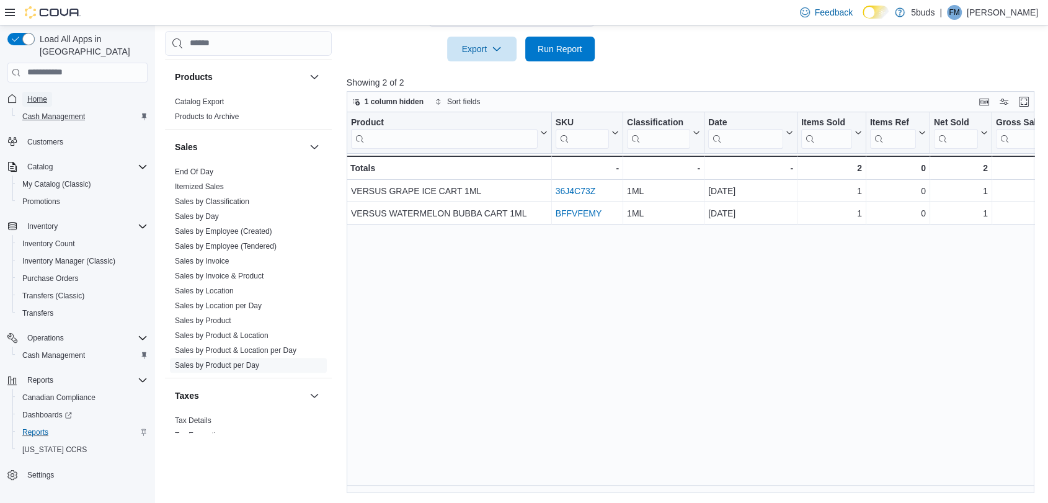
click at [43, 94] on span "Home" at bounding box center [37, 99] width 20 height 10
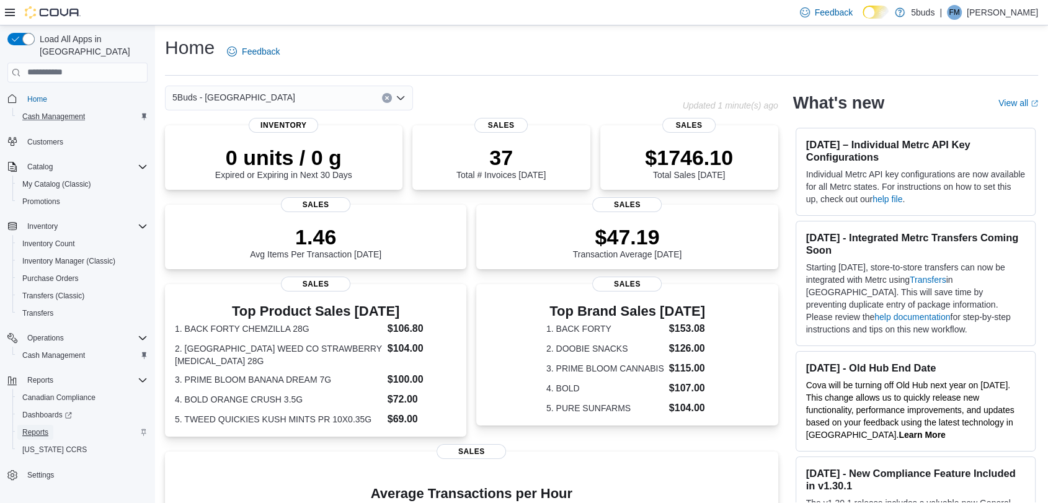
click at [40, 427] on span "Reports" at bounding box center [35, 432] width 26 height 10
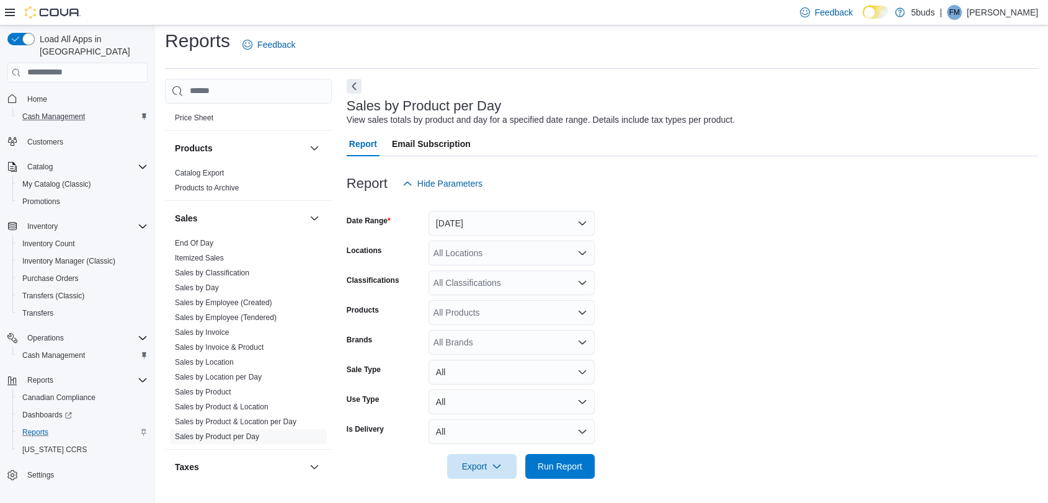
scroll to position [912, 0]
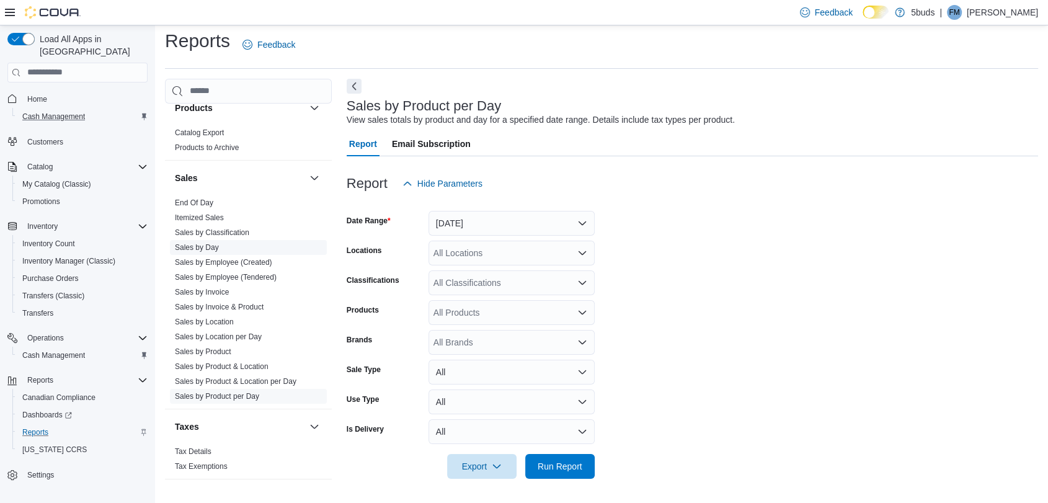
click at [198, 243] on span "Sales by Day" at bounding box center [197, 248] width 44 height 10
click at [190, 243] on link "Sales by Day" at bounding box center [197, 247] width 44 height 9
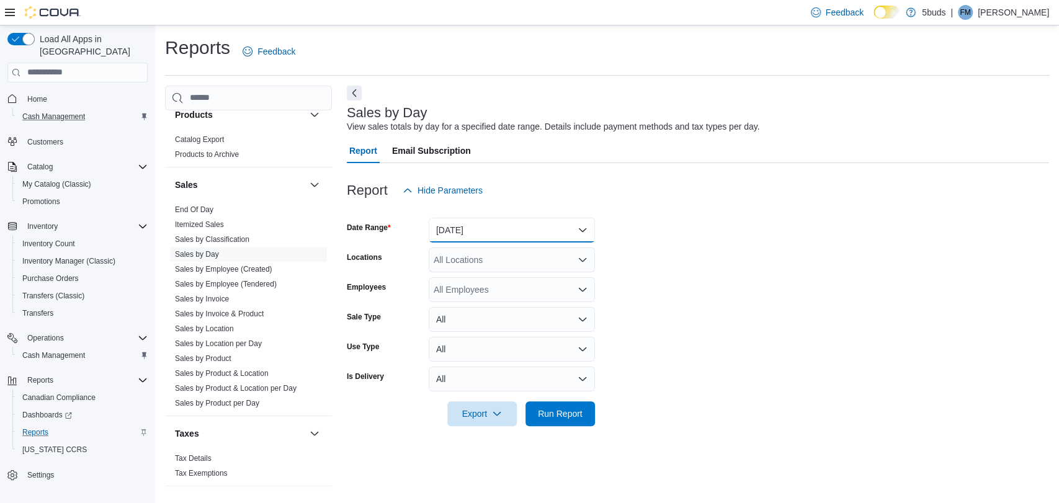
click at [500, 231] on button "[DATE]" at bounding box center [512, 230] width 166 height 25
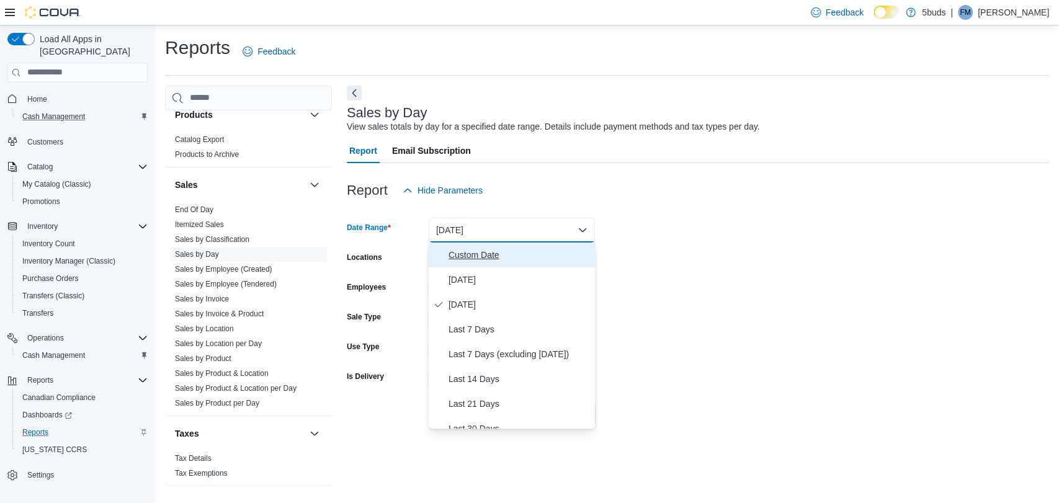
click at [491, 255] on span "Custom Date" at bounding box center [518, 254] width 141 height 15
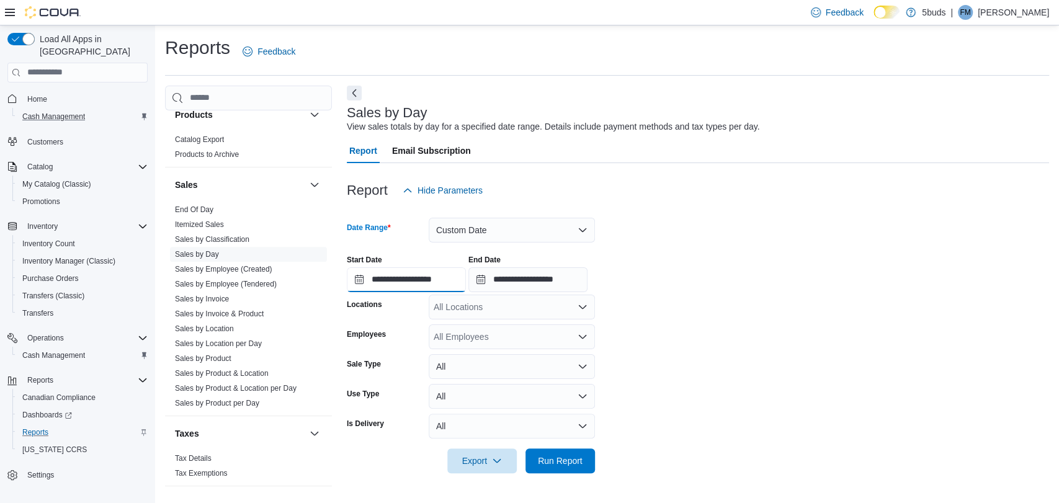
click at [359, 279] on input "**********" at bounding box center [406, 279] width 119 height 25
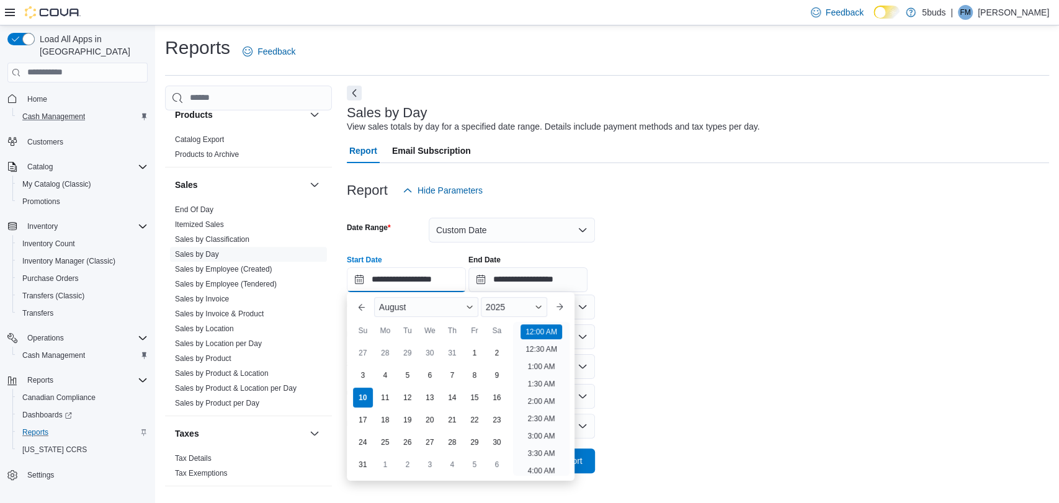
scroll to position [38, 0]
click at [476, 344] on div "1" at bounding box center [474, 353] width 22 height 22
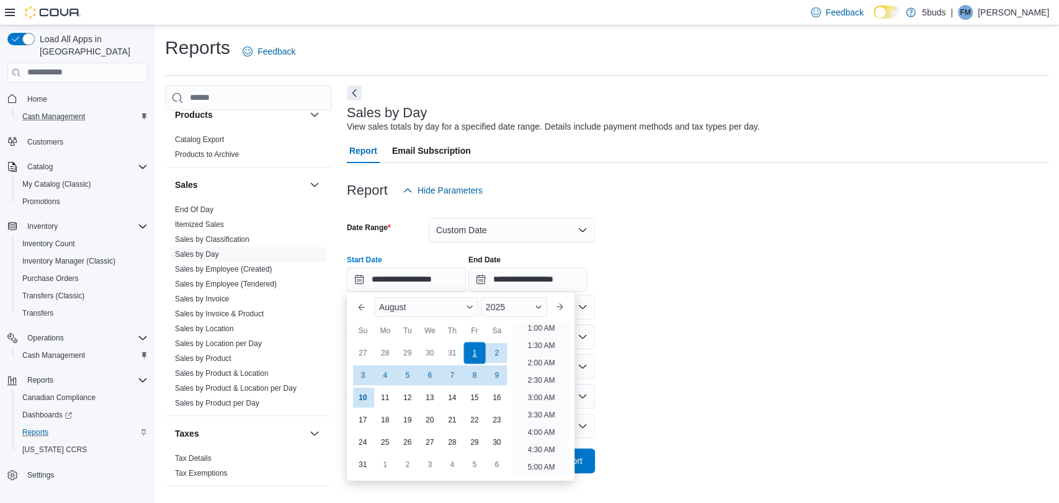
scroll to position [2, 0]
click at [657, 334] on form "**********" at bounding box center [698, 338] width 702 height 270
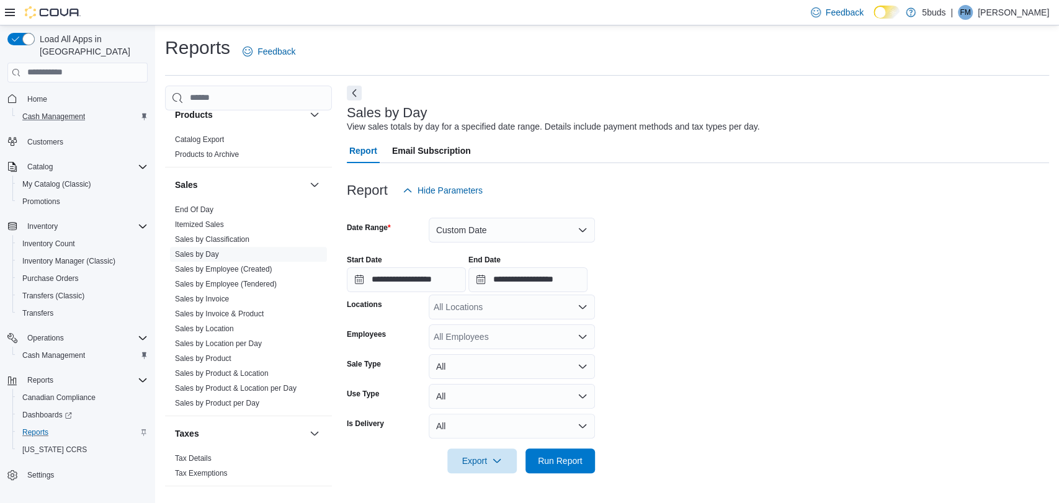
click at [583, 308] on icon "Open list of options" at bounding box center [582, 307] width 7 height 4
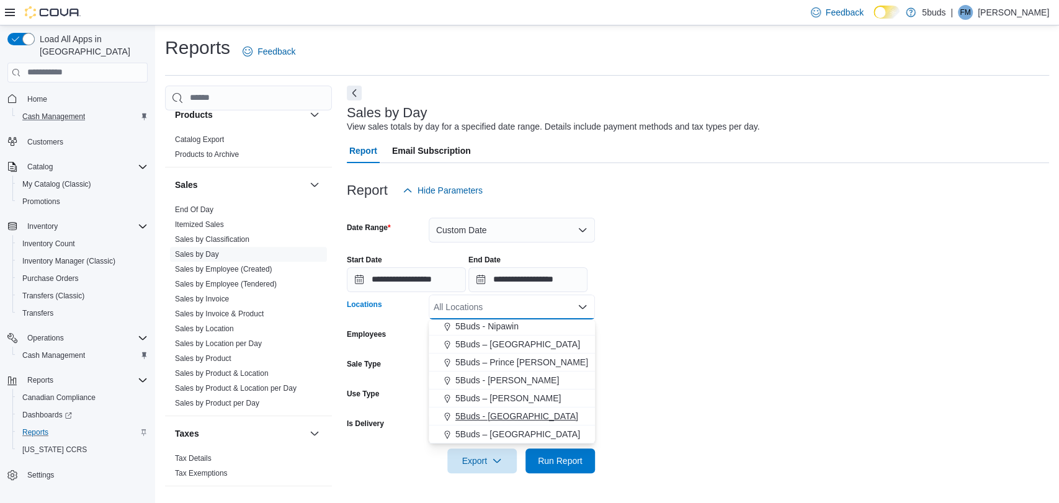
click at [507, 411] on span "5Buds - [GEOGRAPHIC_DATA]" at bounding box center [516, 416] width 123 height 12
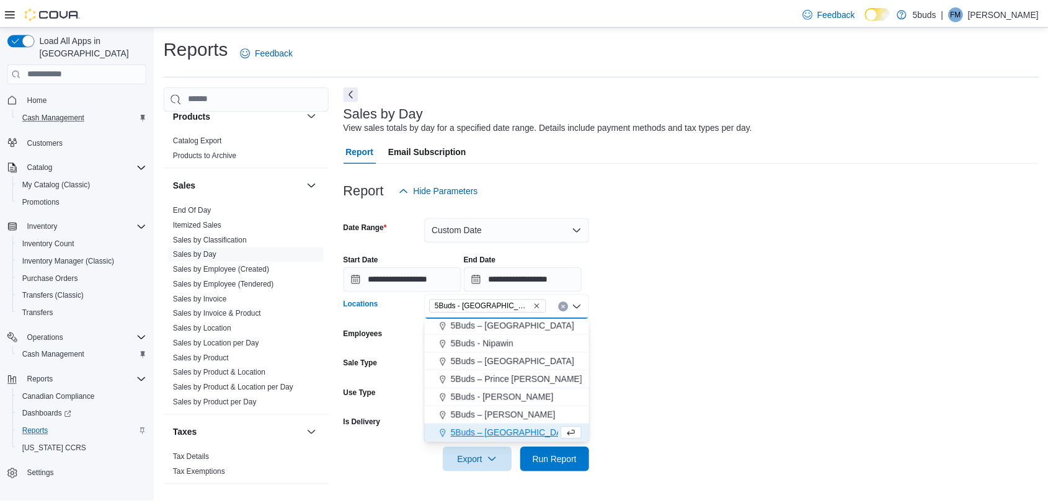
scroll to position [74, 0]
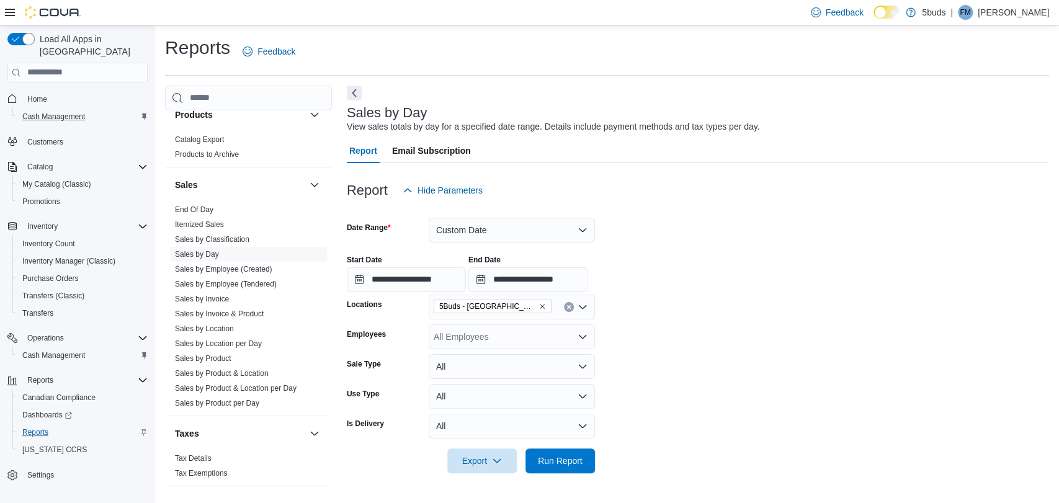
click at [736, 388] on form "**********" at bounding box center [698, 338] width 702 height 270
click at [560, 458] on span "Run Report" at bounding box center [560, 460] width 45 height 12
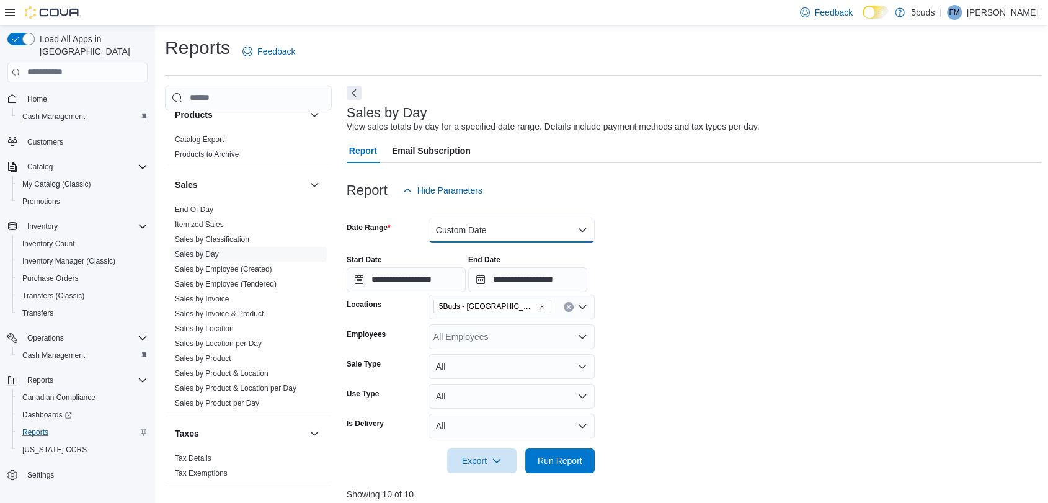
click at [485, 226] on button "Custom Date" at bounding box center [512, 230] width 166 height 25
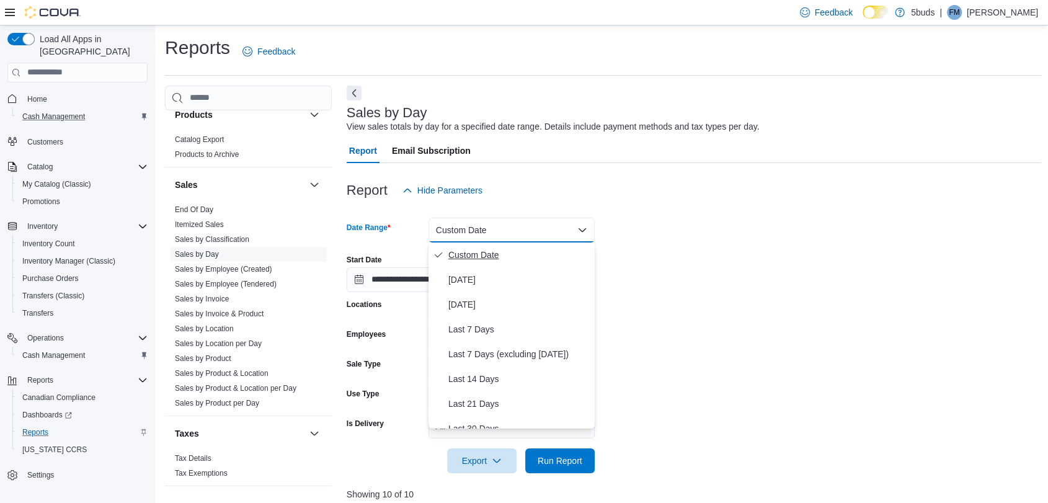
click at [477, 254] on span "Custom Date" at bounding box center [518, 254] width 141 height 15
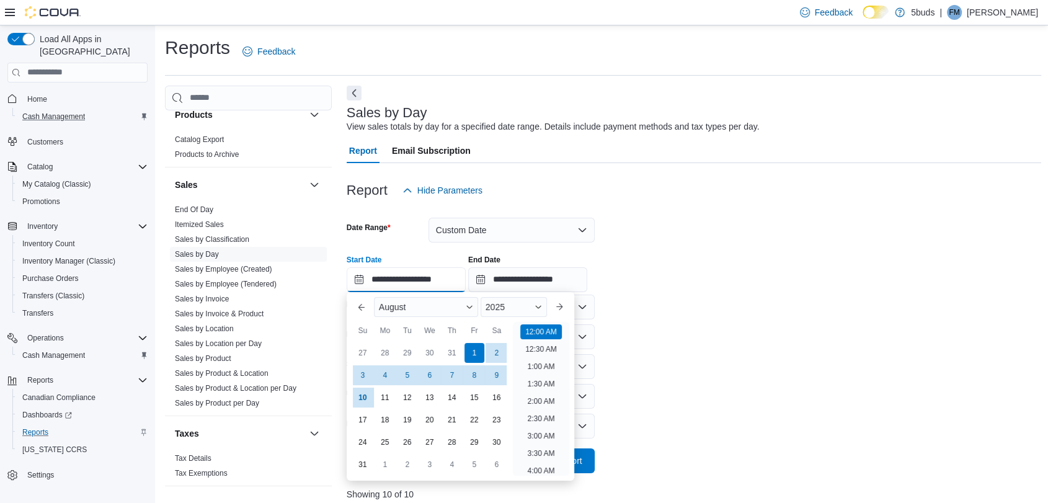
click at [355, 280] on input "**********" at bounding box center [406, 279] width 119 height 25
click at [363, 373] on div "3" at bounding box center [363, 375] width 22 height 22
type input "**********"
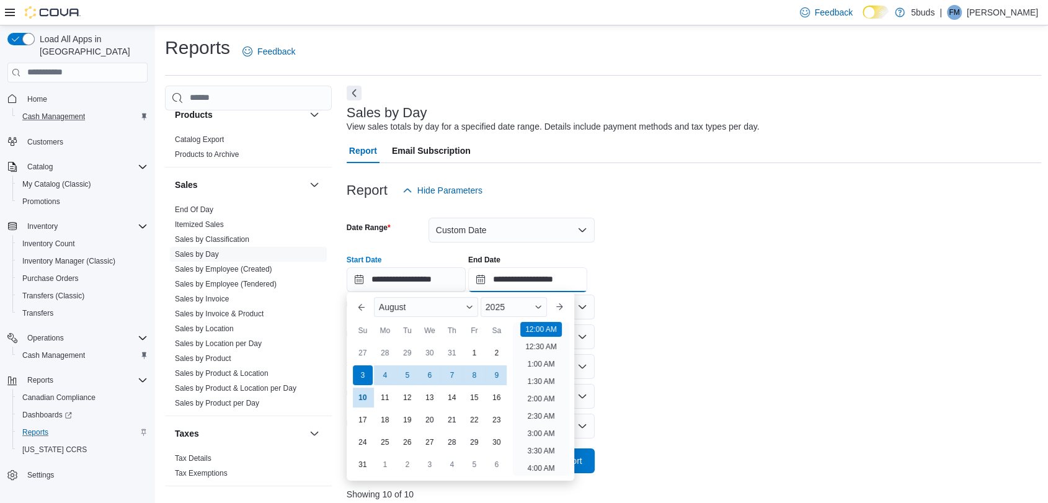
click at [494, 278] on input "**********" at bounding box center [527, 279] width 119 height 25
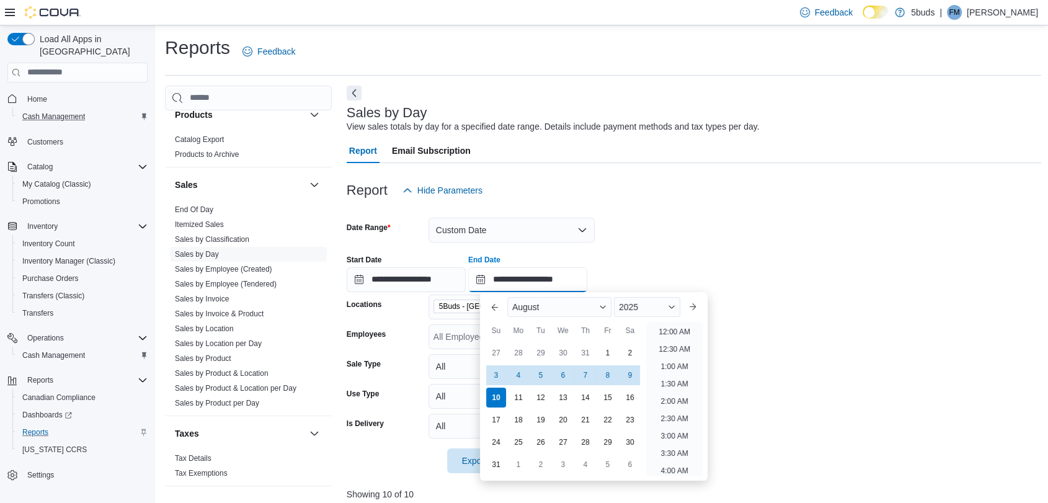
scroll to position [682, 0]
click at [497, 376] on div "3" at bounding box center [496, 375] width 22 height 22
type input "**********"
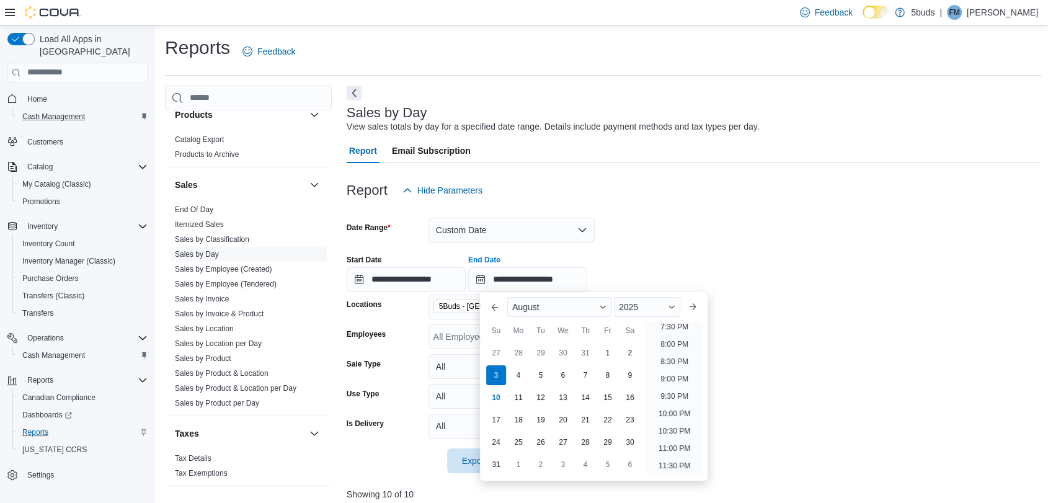
click at [702, 259] on div "**********" at bounding box center [694, 268] width 695 height 47
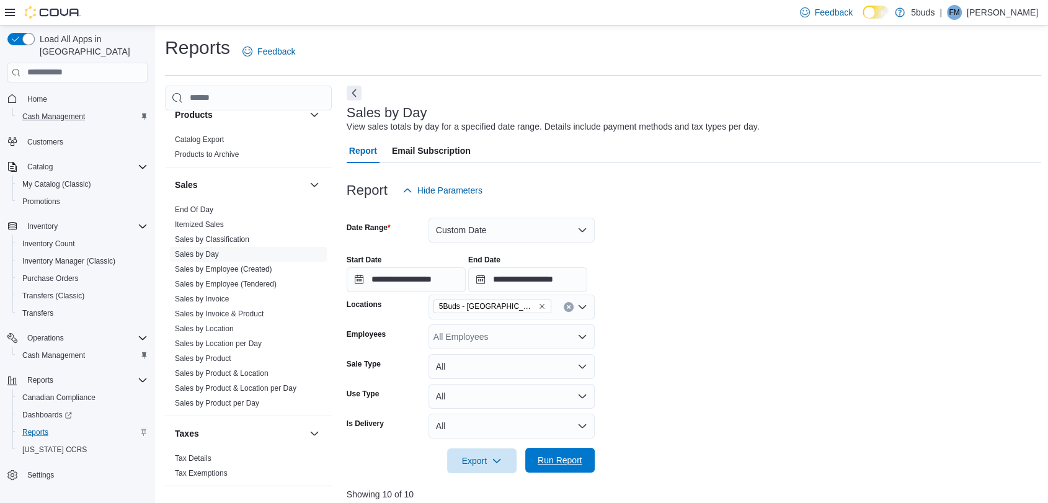
click at [561, 455] on span "Run Report" at bounding box center [560, 460] width 45 height 12
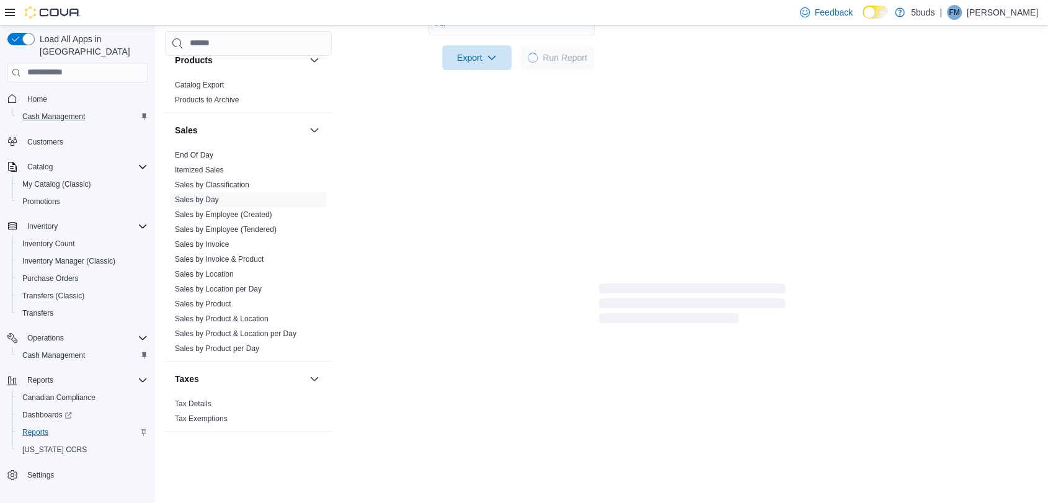
scroll to position [412, 0]
